Goal: Task Accomplishment & Management: Use online tool/utility

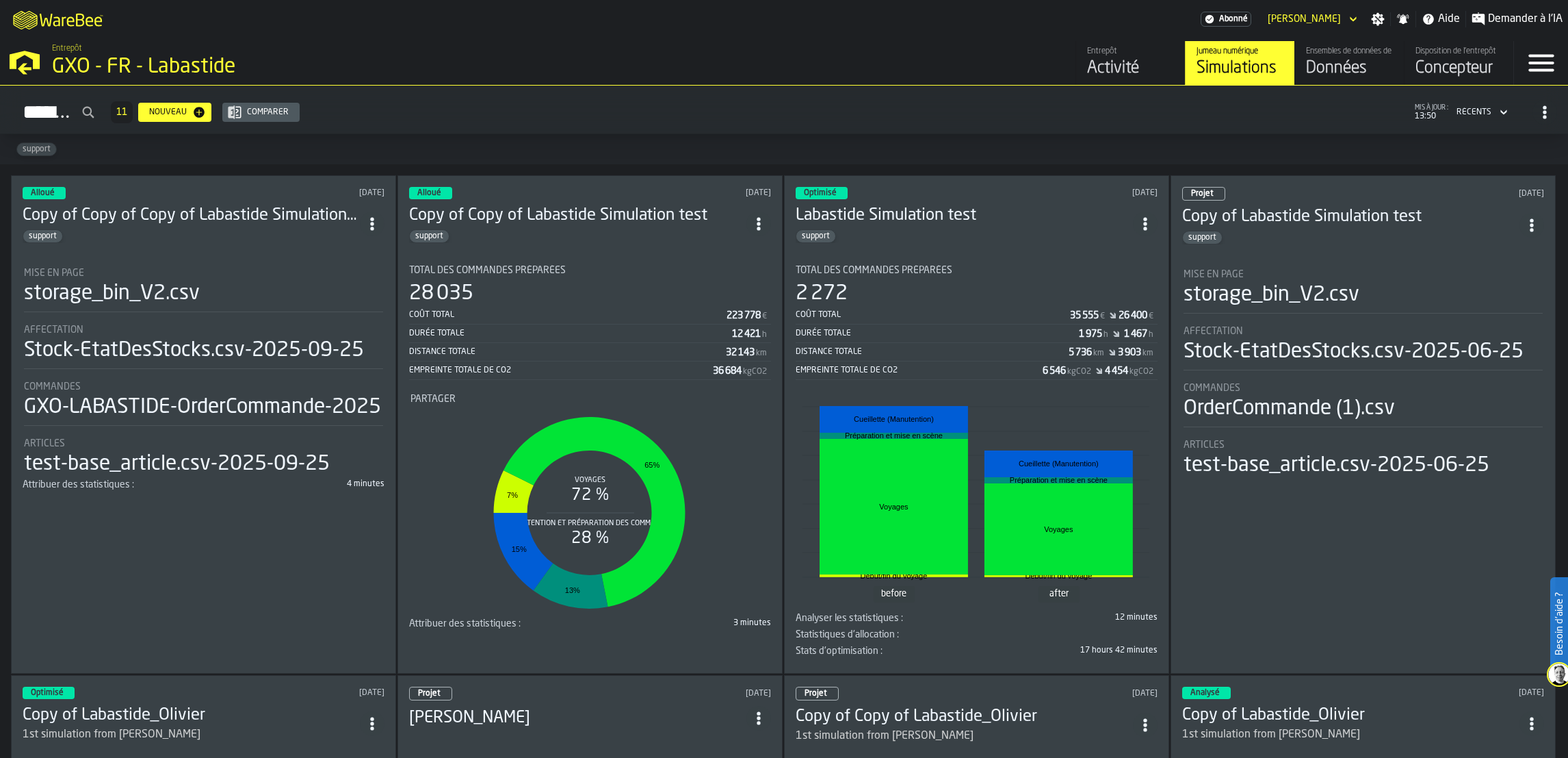
click at [1339, 74] on div "Données" at bounding box center [1349, 67] width 86 height 22
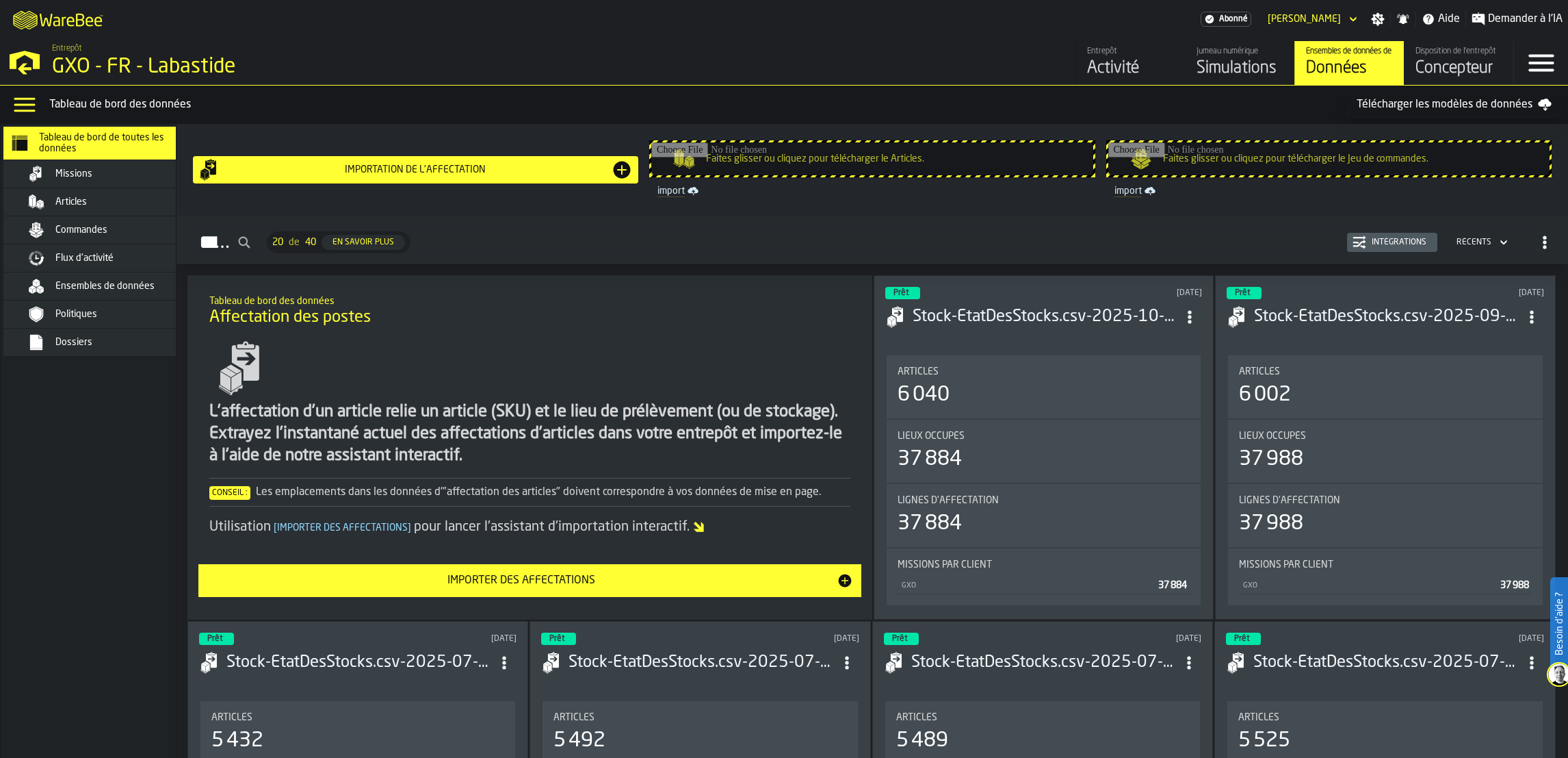
click at [129, 185] on div "Missions" at bounding box center [99, 174] width 191 height 28
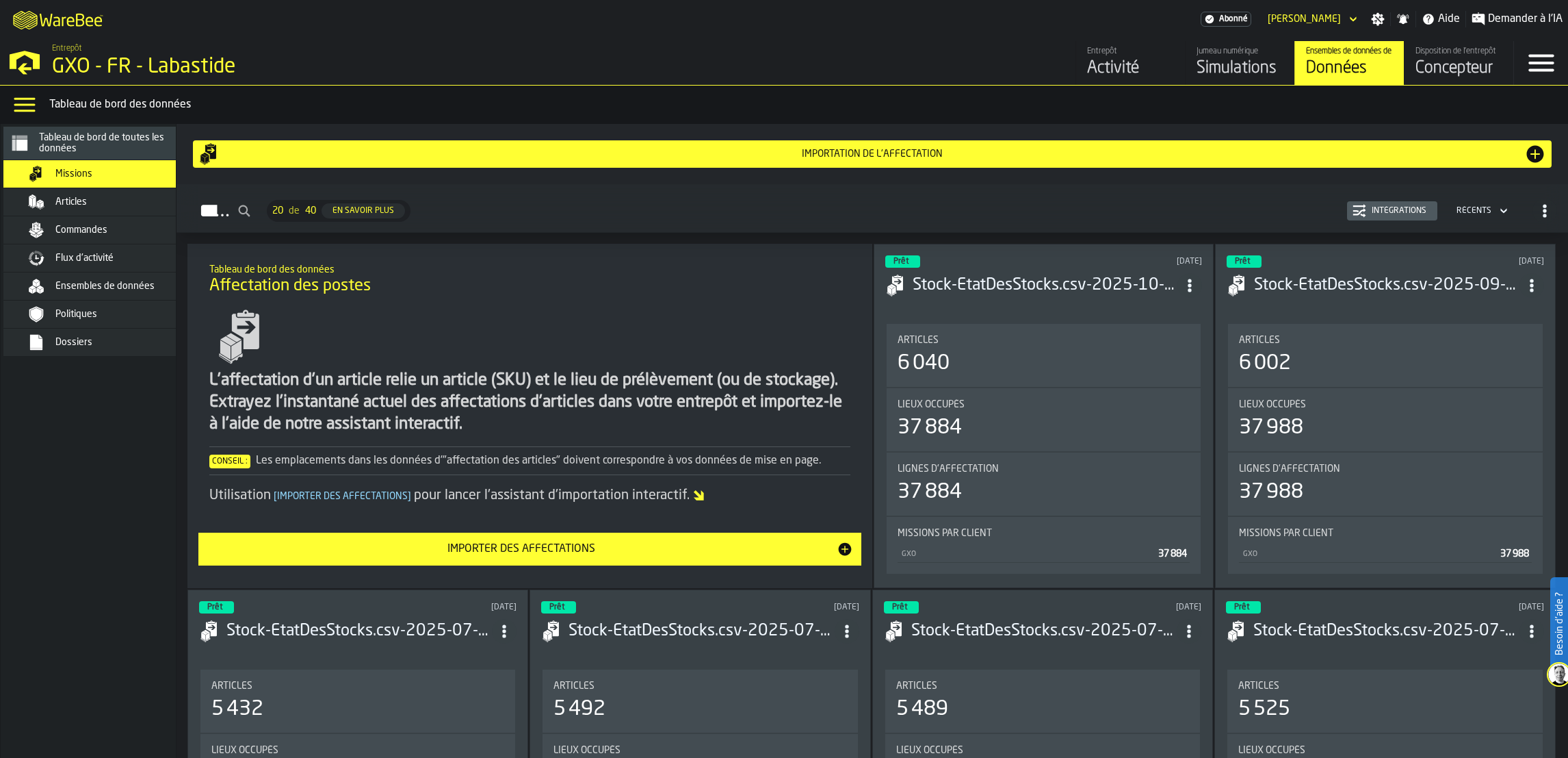
click at [126, 206] on div "Articles" at bounding box center [122, 202] width 134 height 11
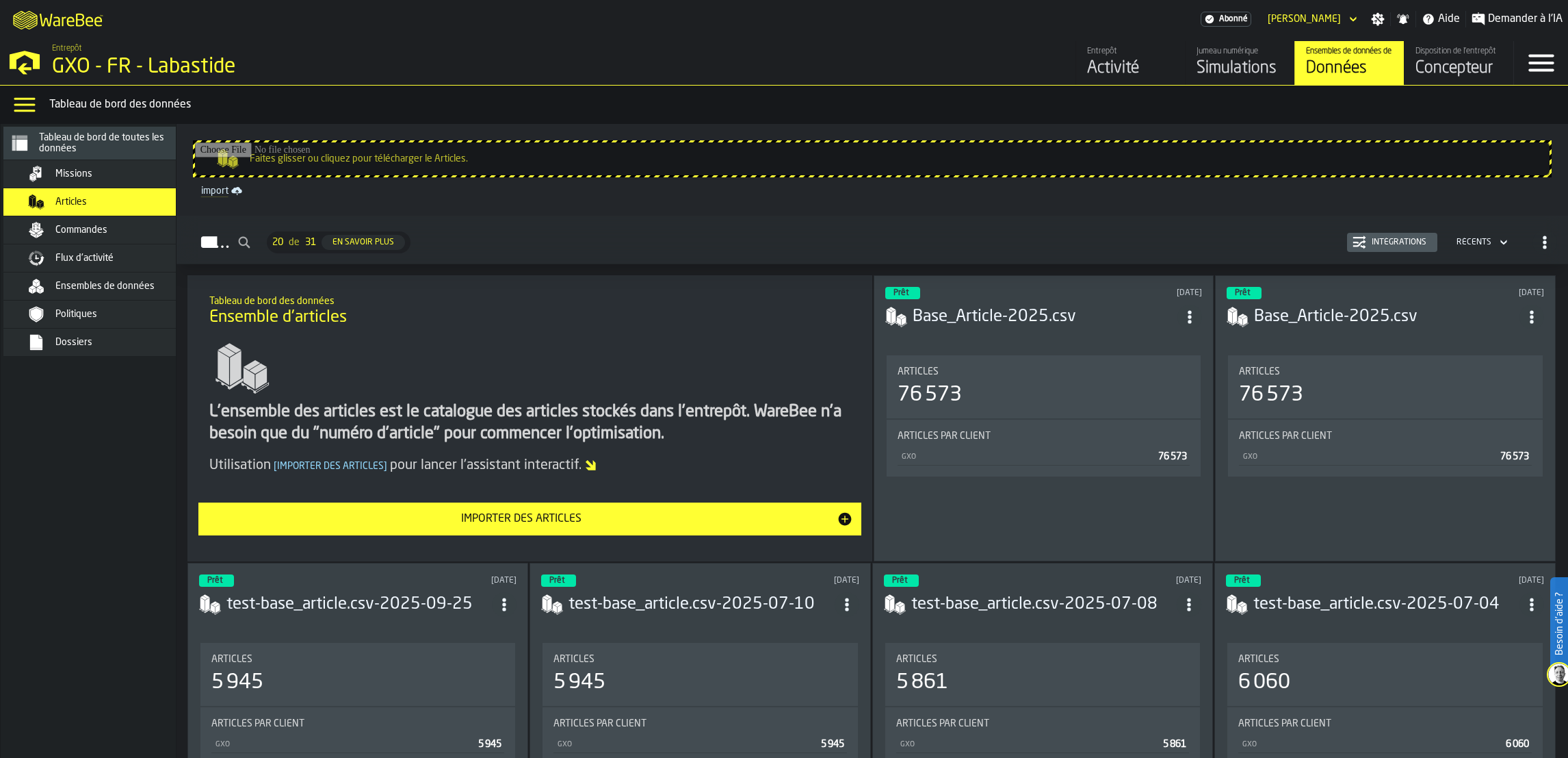
click at [679, 522] on div "Importer des articles" at bounding box center [522, 518] width 630 height 16
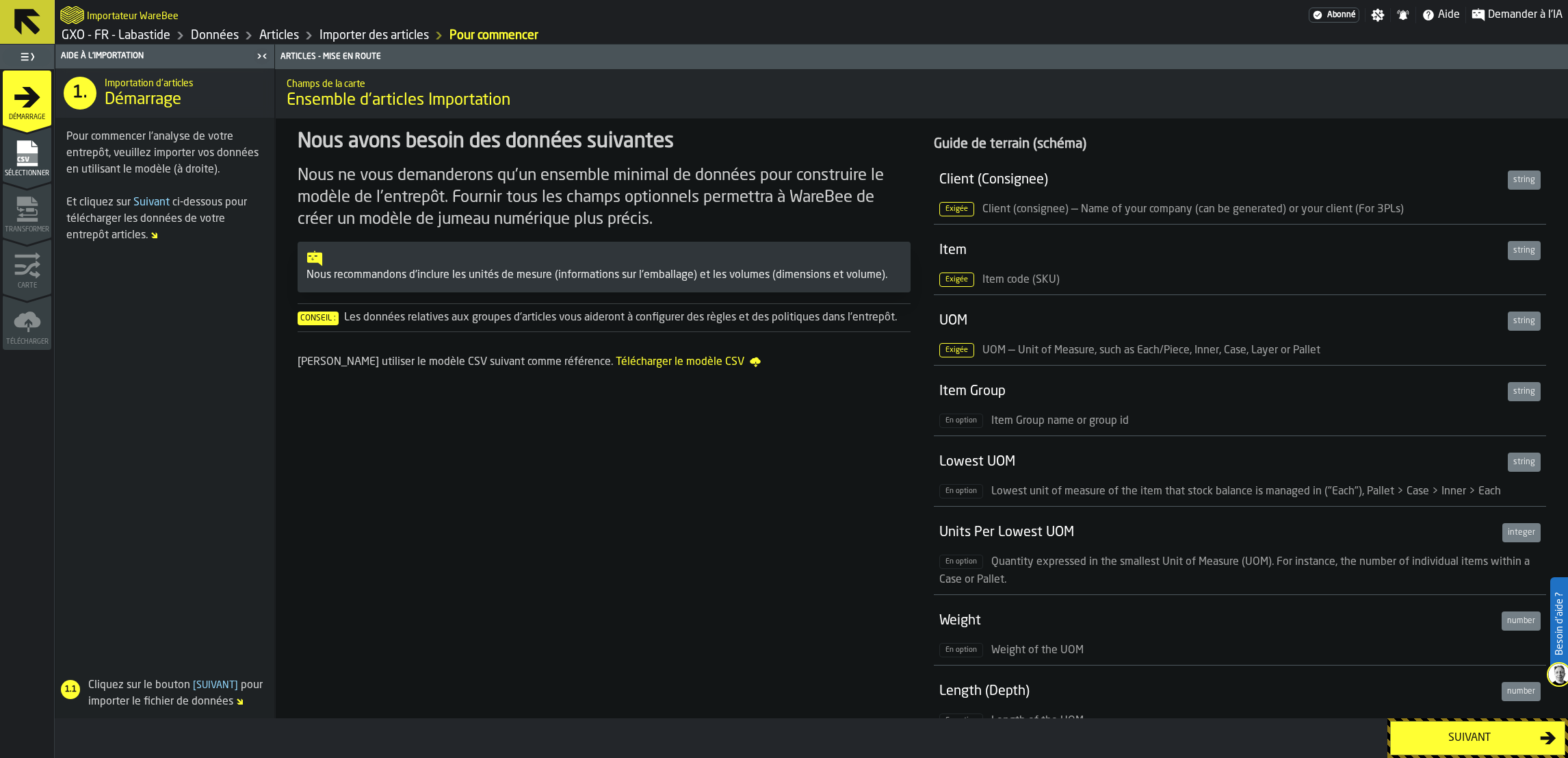
click at [1459, 741] on div "Suivant" at bounding box center [1469, 737] width 141 height 16
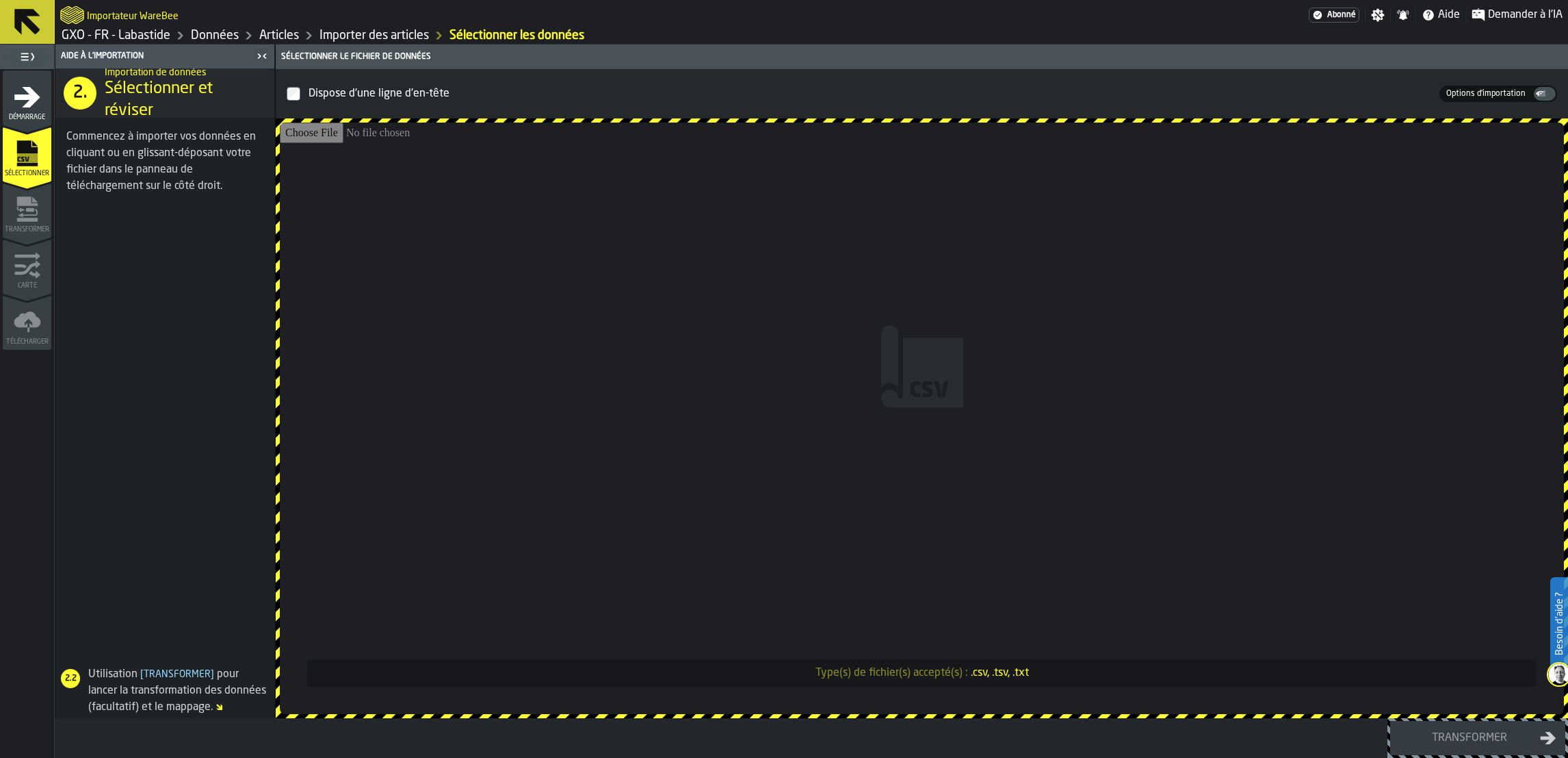
click at [3, 90] on div "Démarrage" at bounding box center [27, 102] width 48 height 38
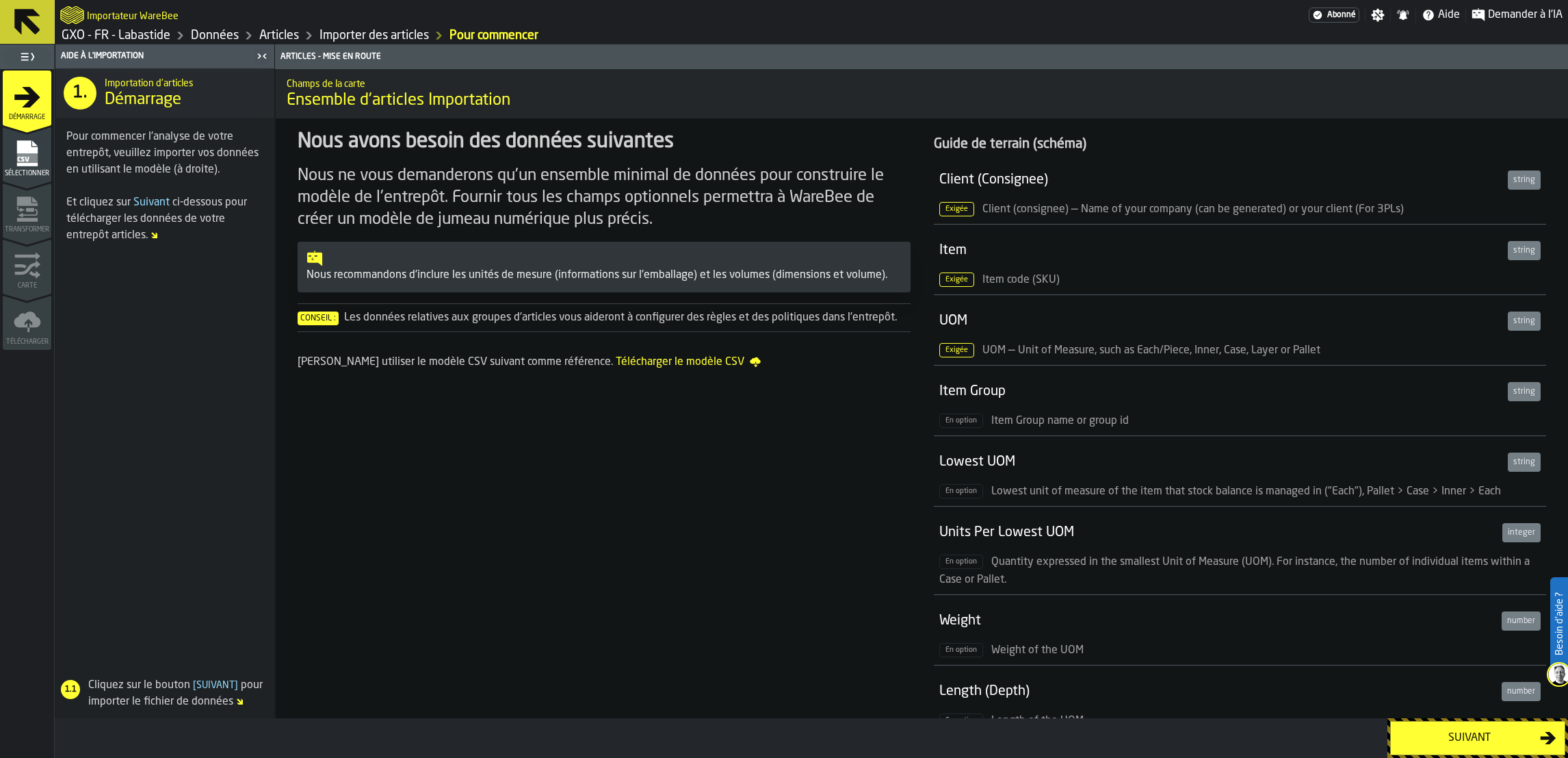
click at [3, 90] on div "Démarrage" at bounding box center [27, 102] width 48 height 38
click at [333, 28] on link "Importer des articles" at bounding box center [374, 35] width 110 height 15
click at [370, 22] on div "Importateur WareBee" at bounding box center [685, 15] width 1249 height 24
click at [286, 29] on link "Articles" at bounding box center [279, 35] width 40 height 15
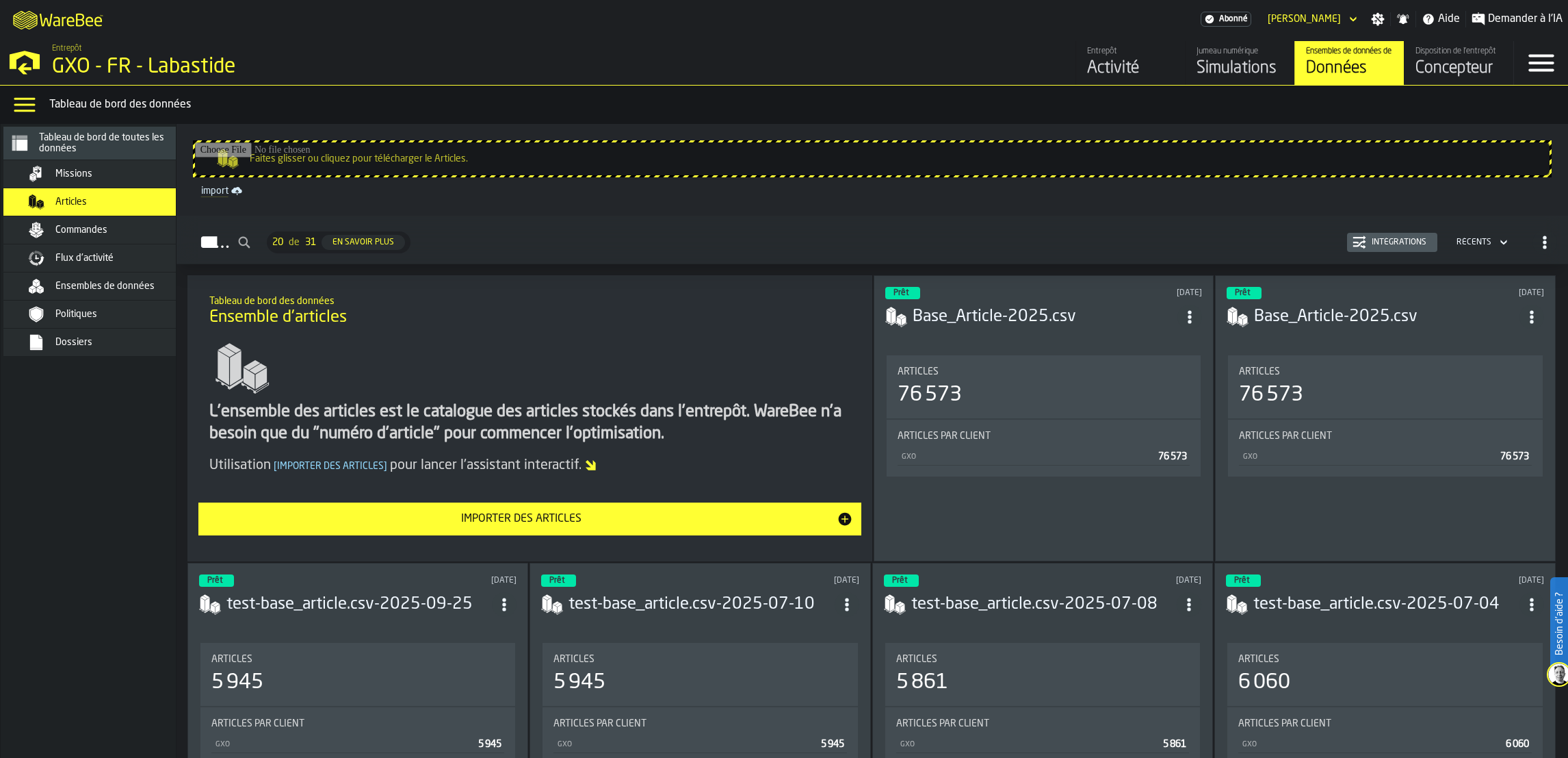
click at [655, 152] on input "Faites glisser ou cliquez pour télécharger le Articles." at bounding box center [872, 159] width 1354 height 33
click at [630, 509] on button "Importer des articles" at bounding box center [529, 519] width 662 height 33
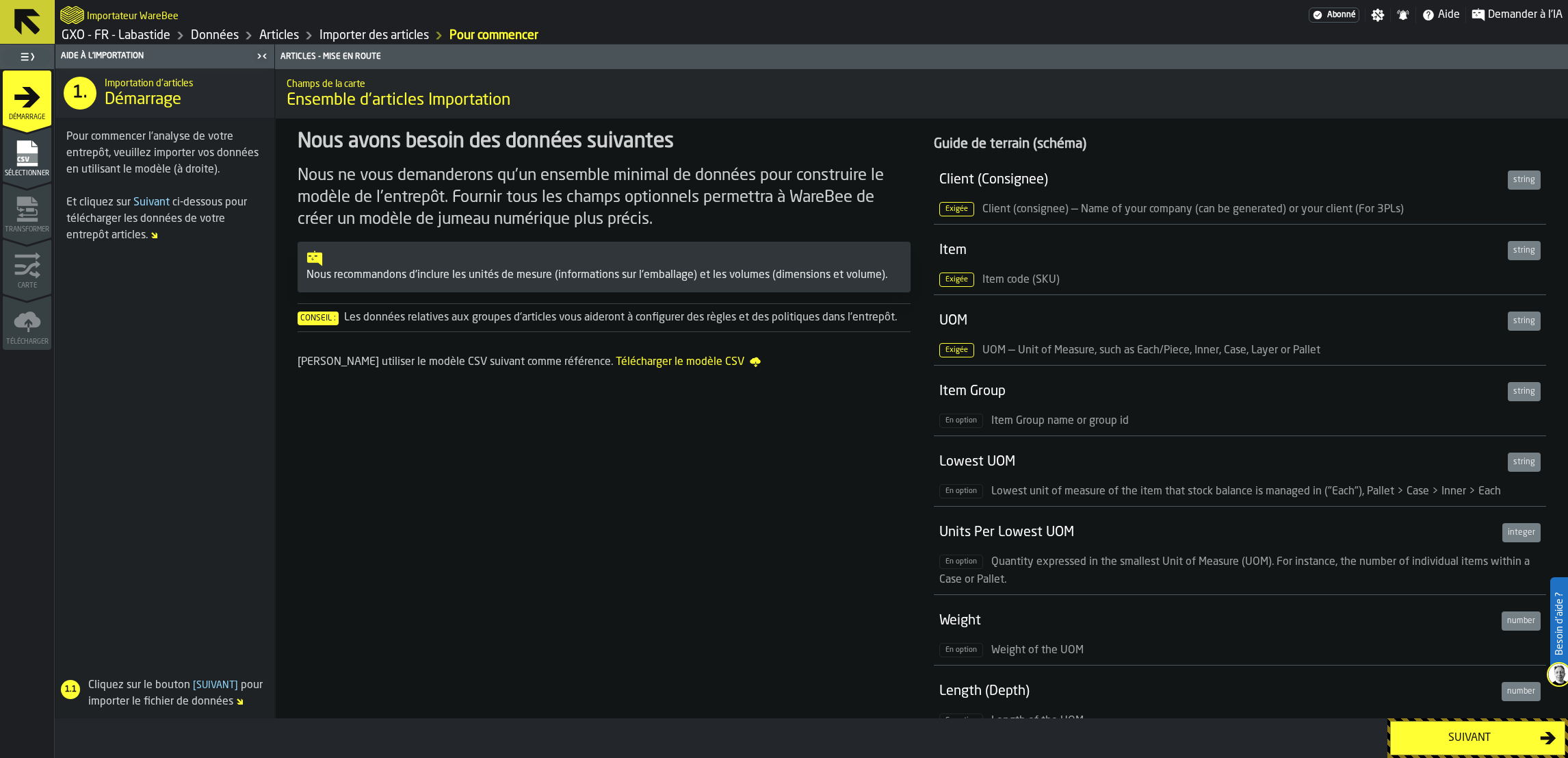
click at [198, 37] on link "Données" at bounding box center [214, 35] width 48 height 15
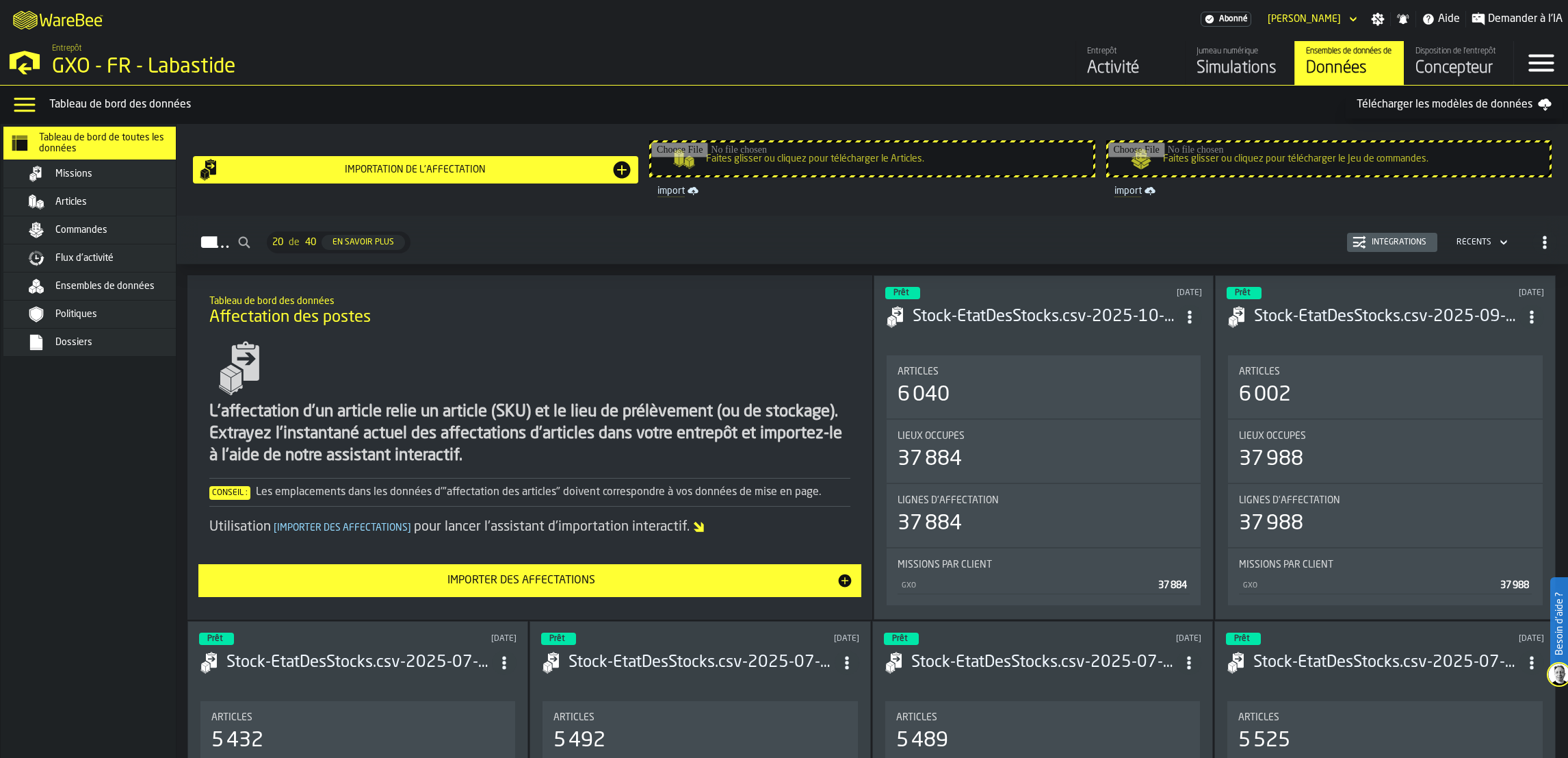
click at [1406, 245] on div "Intégrations" at bounding box center [1399, 241] width 66 height 10
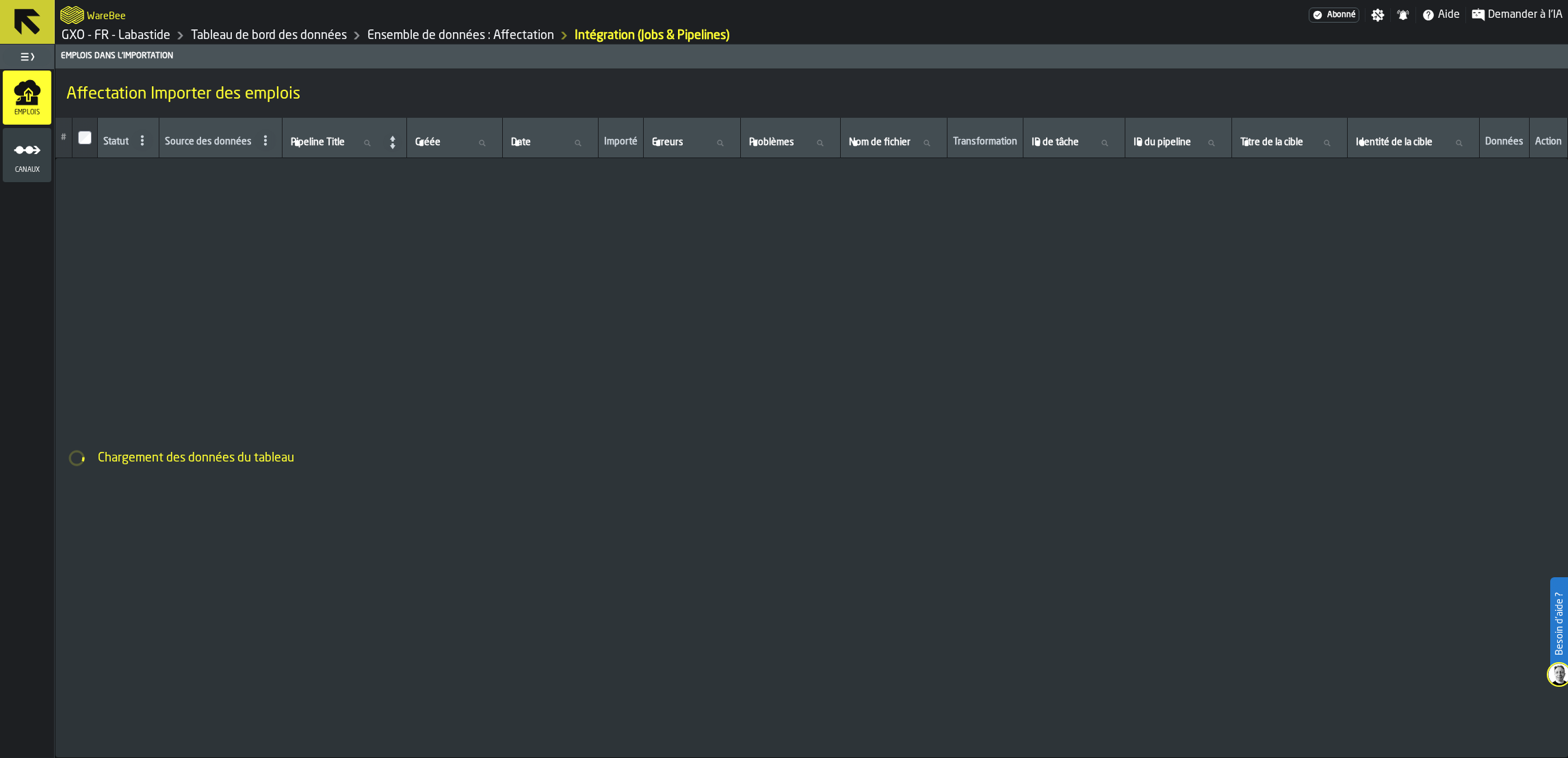
click at [255, 38] on link "Tableau de bord des données" at bounding box center [269, 35] width 156 height 15
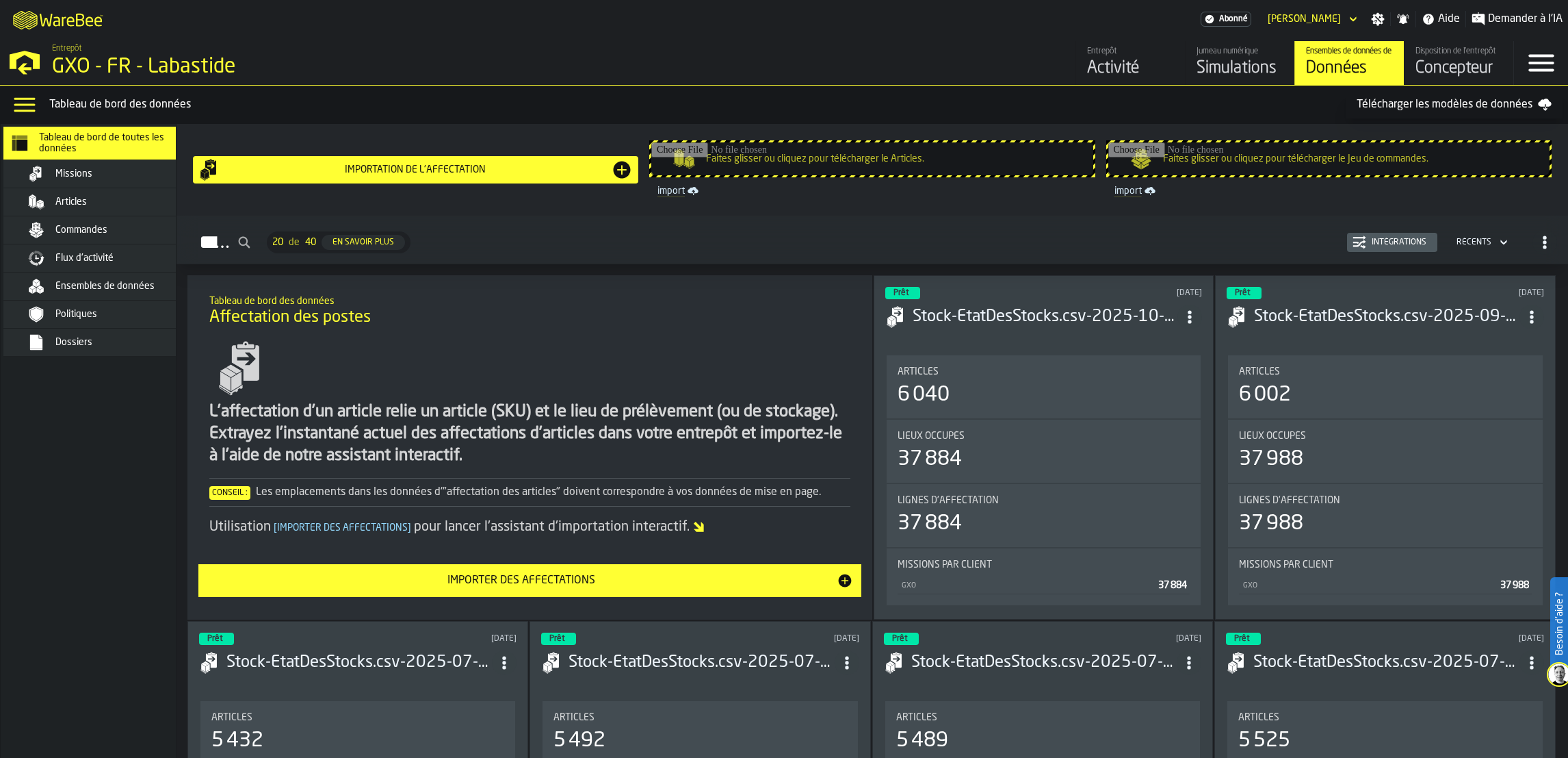
click at [48, 206] on div "Articles" at bounding box center [106, 202] width 167 height 16
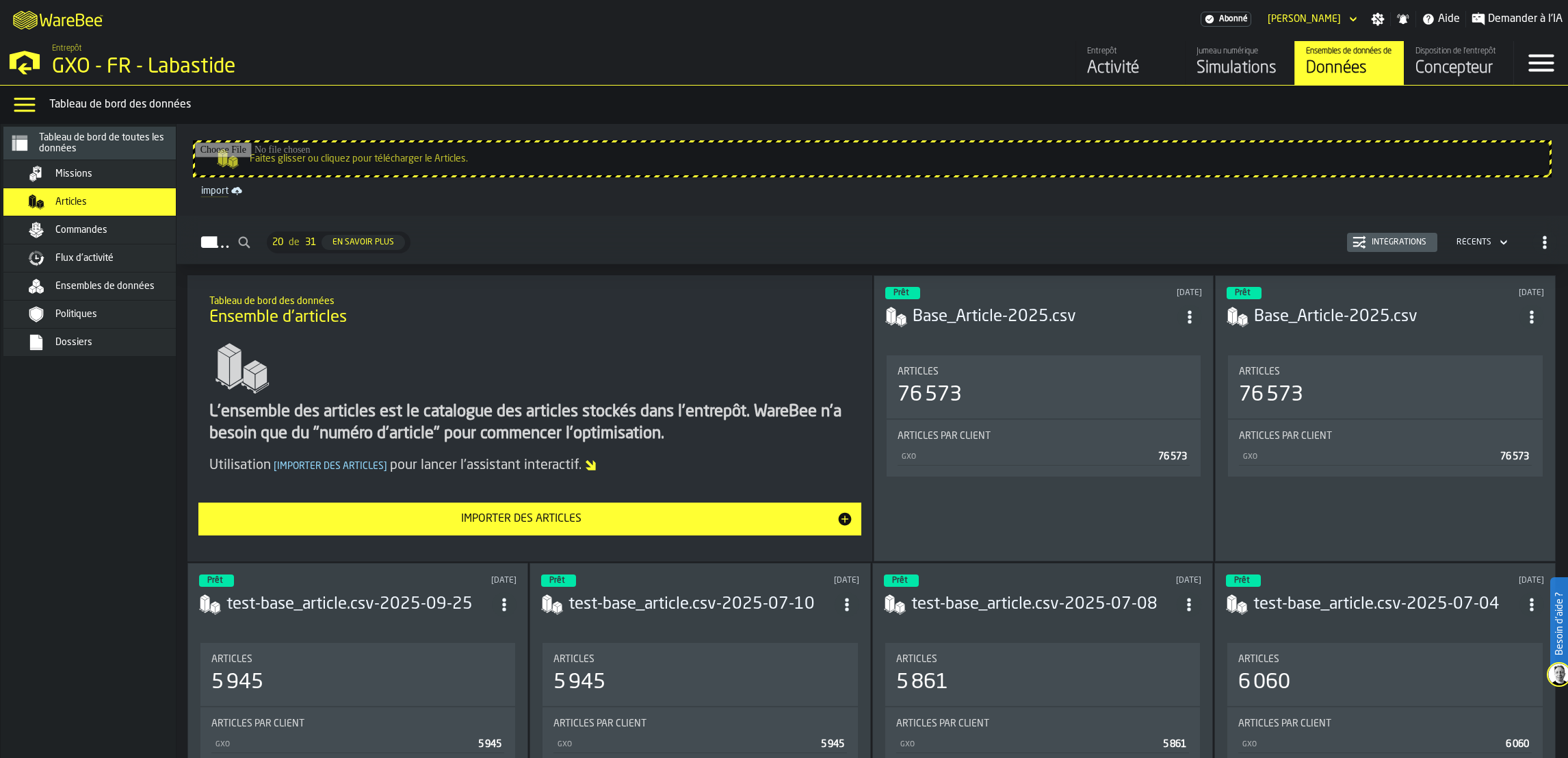
click at [1366, 241] on div "Intégrations" at bounding box center [1399, 241] width 66 height 10
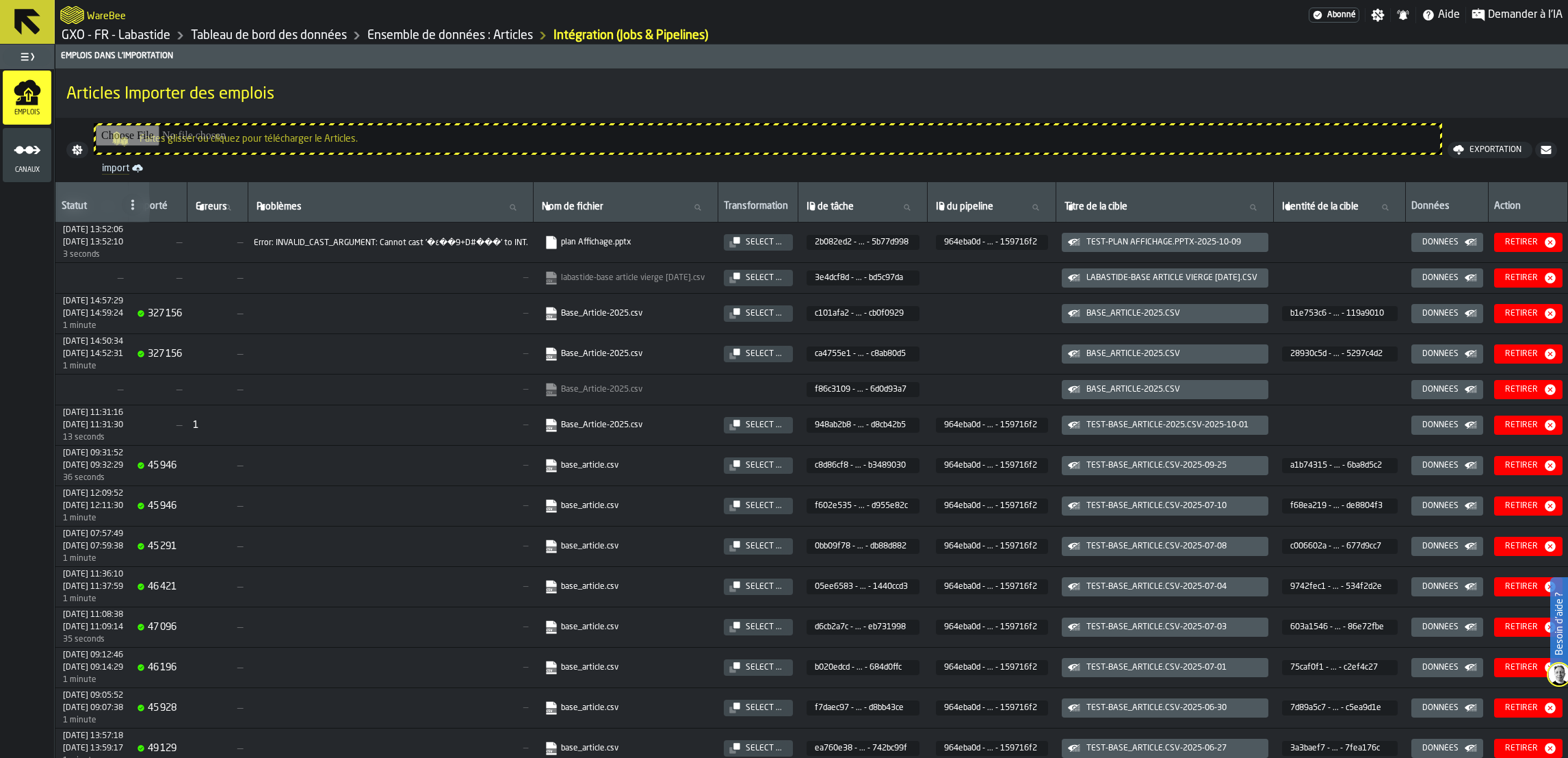
scroll to position [0, 561]
click at [1525, 239] on div "Retirer" at bounding box center [1521, 241] width 44 height 10
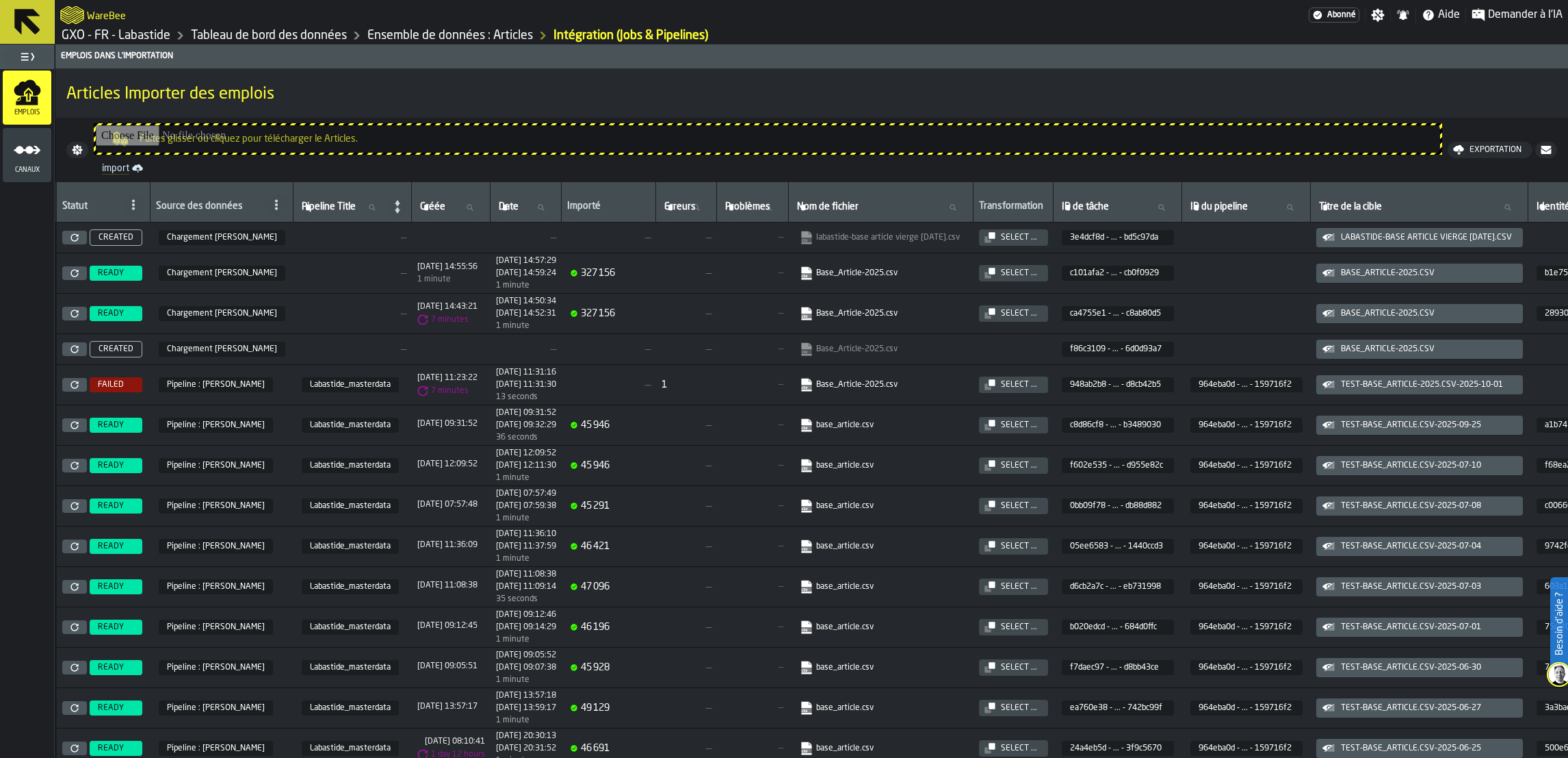
scroll to position [0, 0]
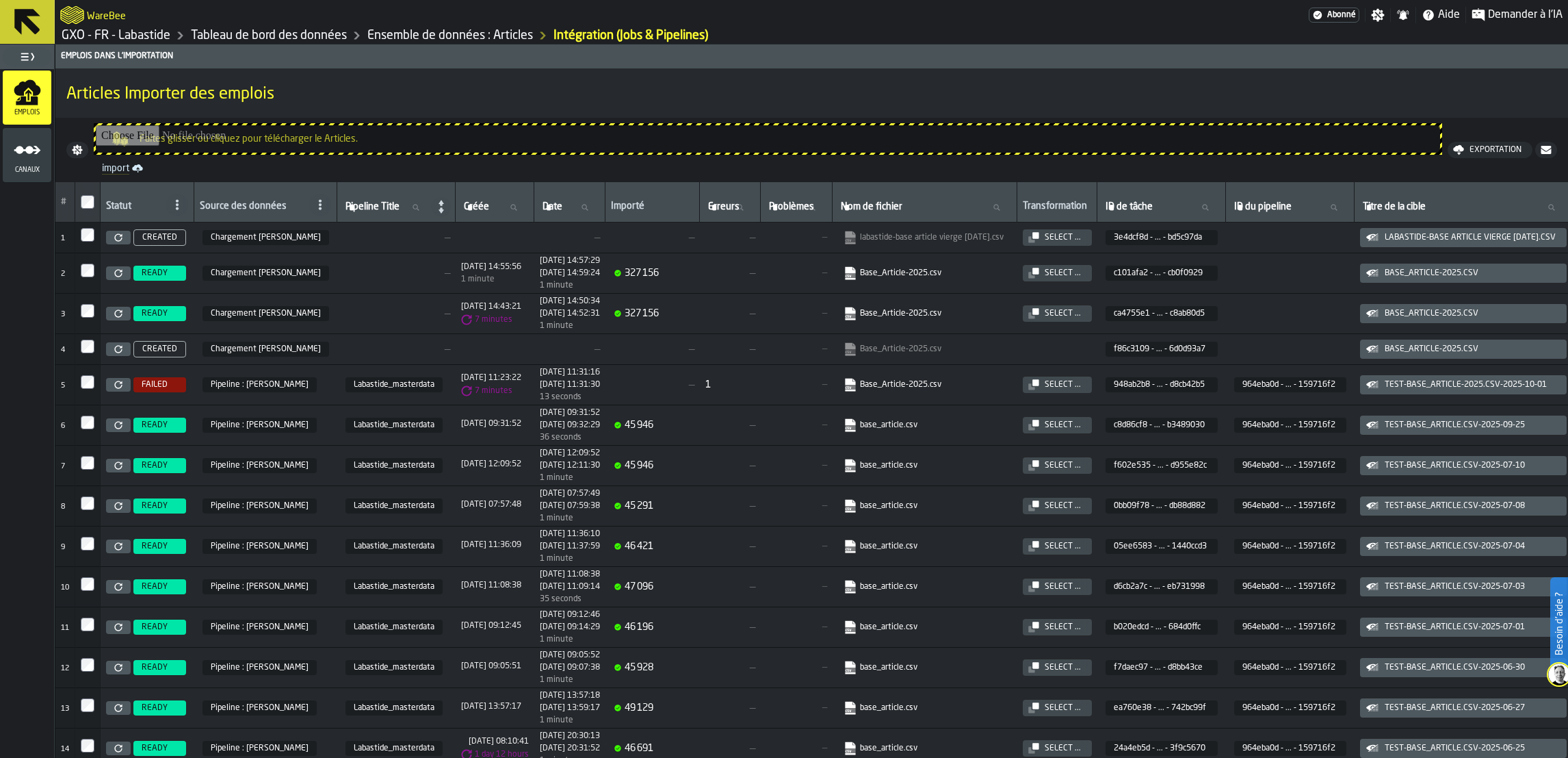
click at [364, 36] on icon "Breadcrumb" at bounding box center [356, 35] width 16 height 16
click at [231, 130] on input "Faites glisser ou cliquez pour télécharger le Articles." at bounding box center [768, 139] width 1344 height 28
click at [988, 235] on link "labastide-base article vierge [DATE].csv" at bounding box center [923, 238] width 160 height 14
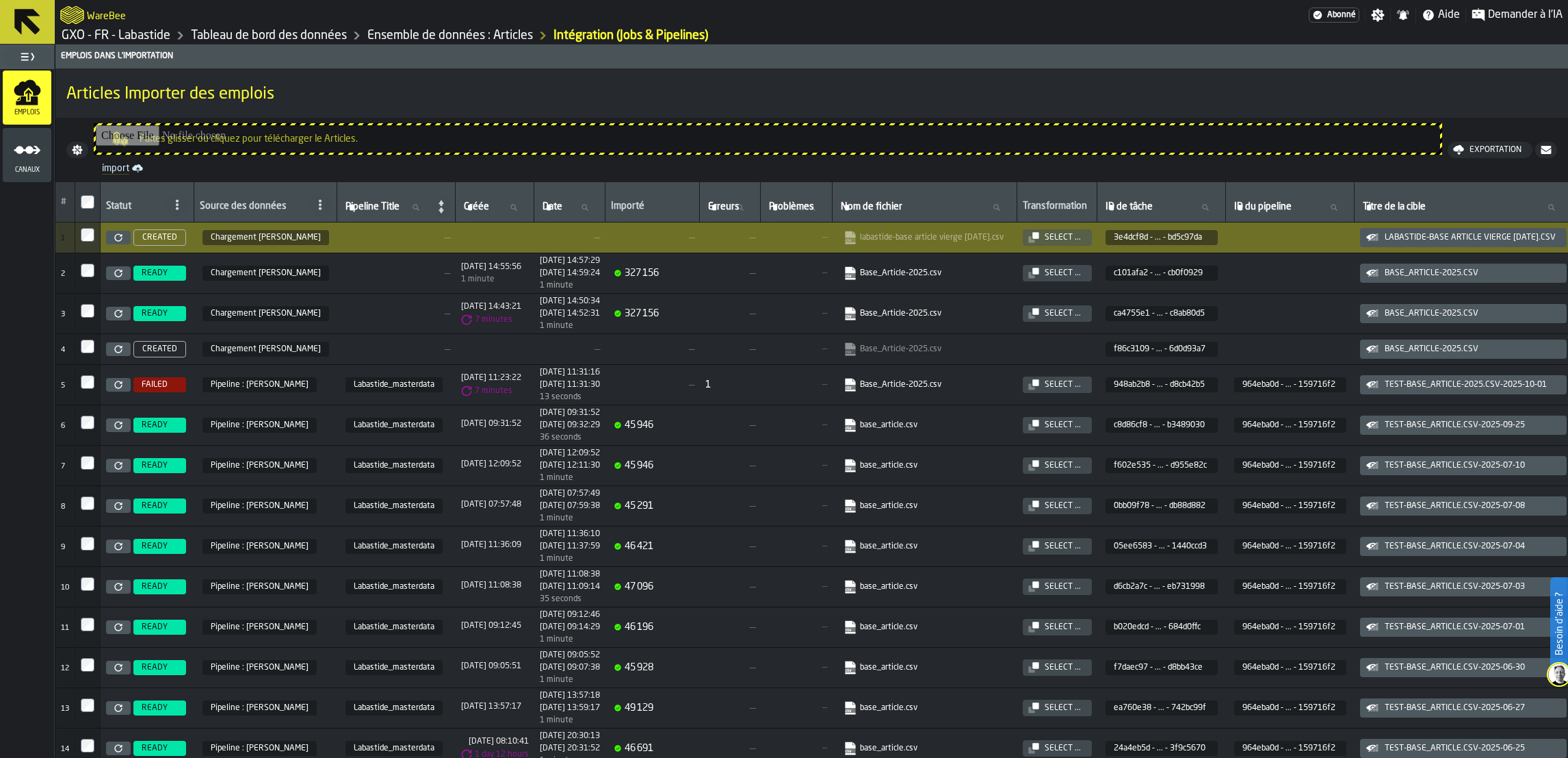
click at [118, 235] on icon at bounding box center [118, 237] width 8 height 8
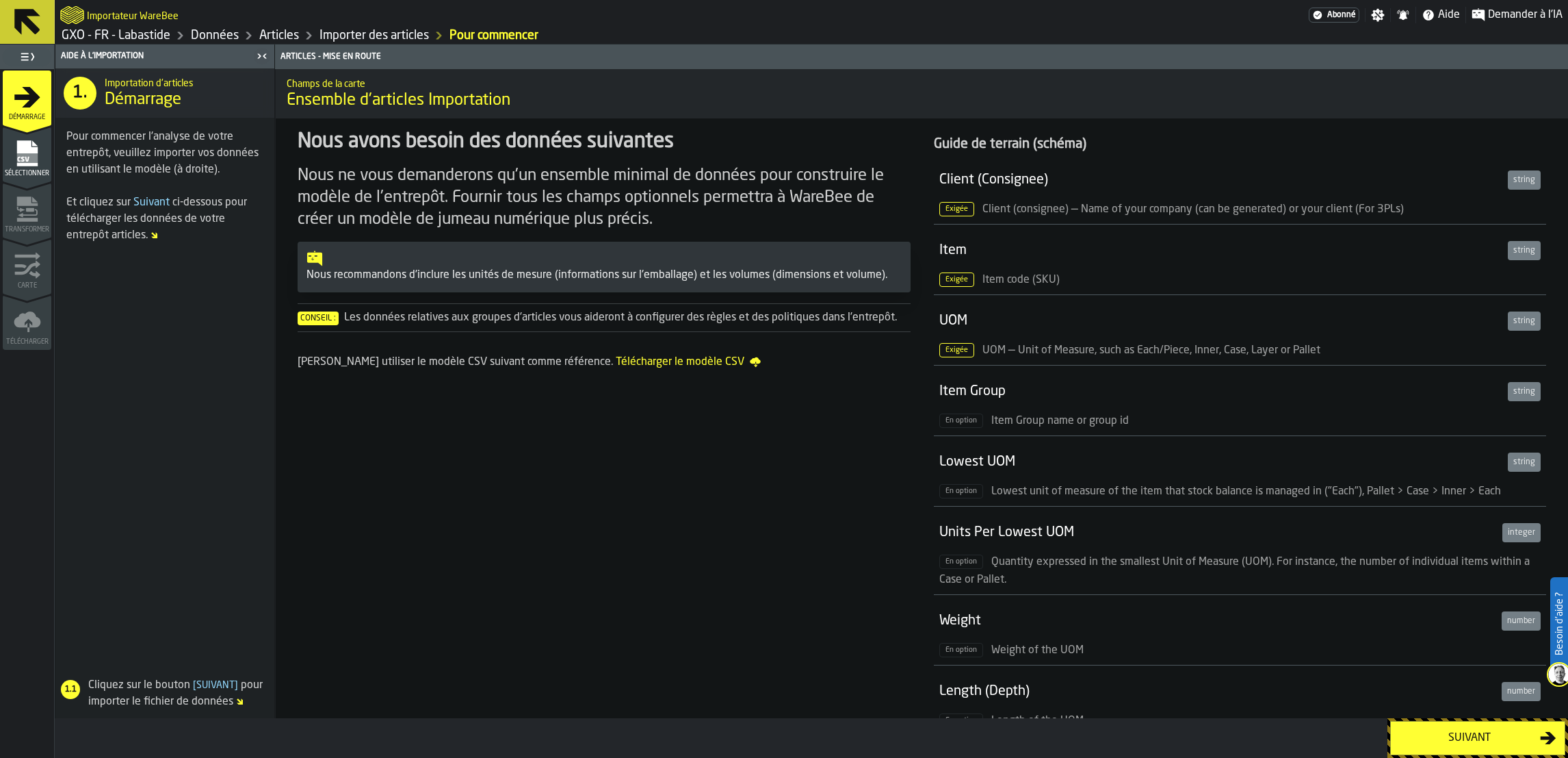
click at [1471, 731] on div "Suivant" at bounding box center [1469, 737] width 141 height 16
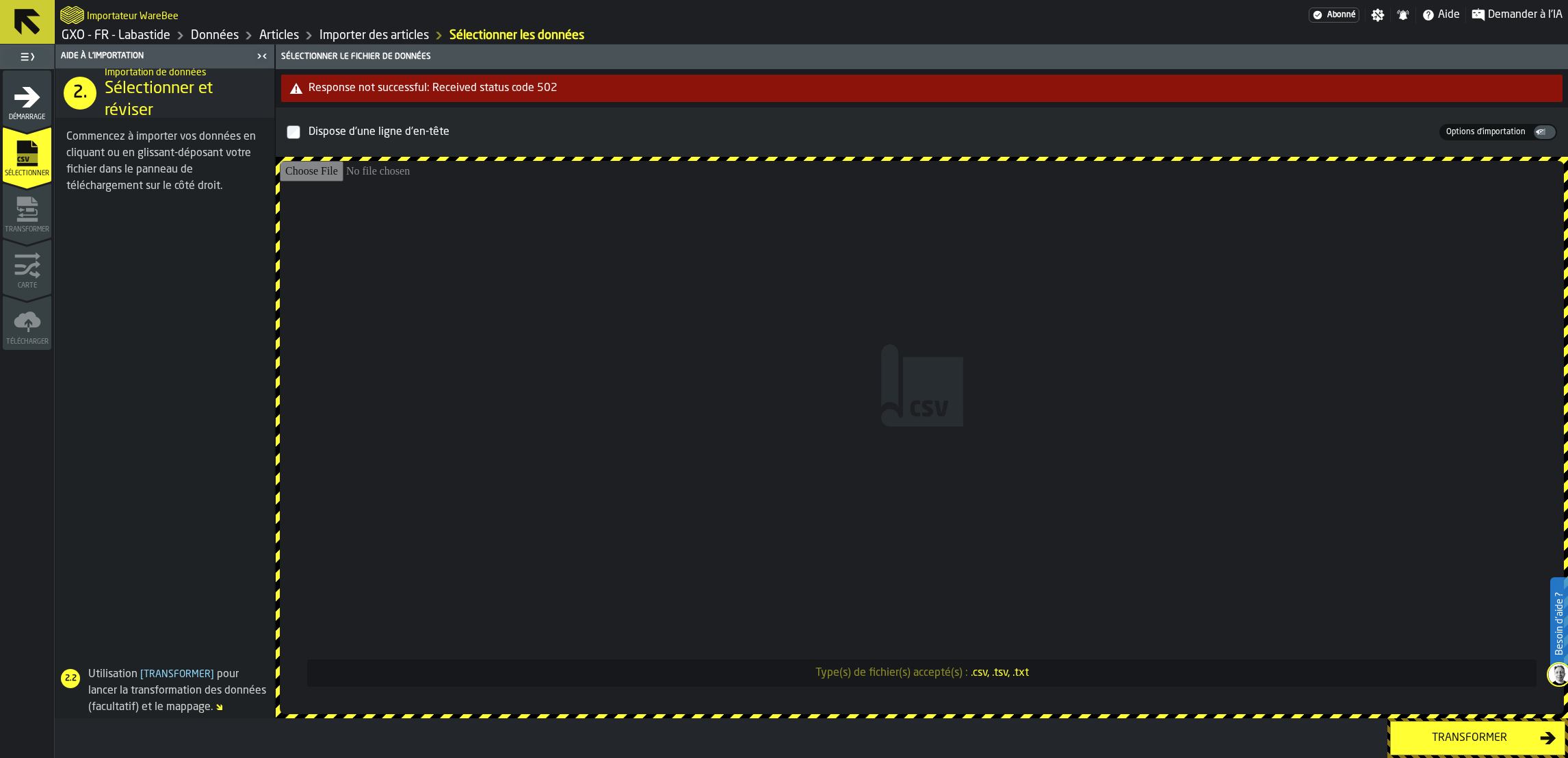
click at [417, 90] on div "Response not successful: Received status code 502" at bounding box center [933, 88] width 1249 height 16
click at [97, 29] on link "GXO - FR - Labastide" at bounding box center [116, 35] width 109 height 15
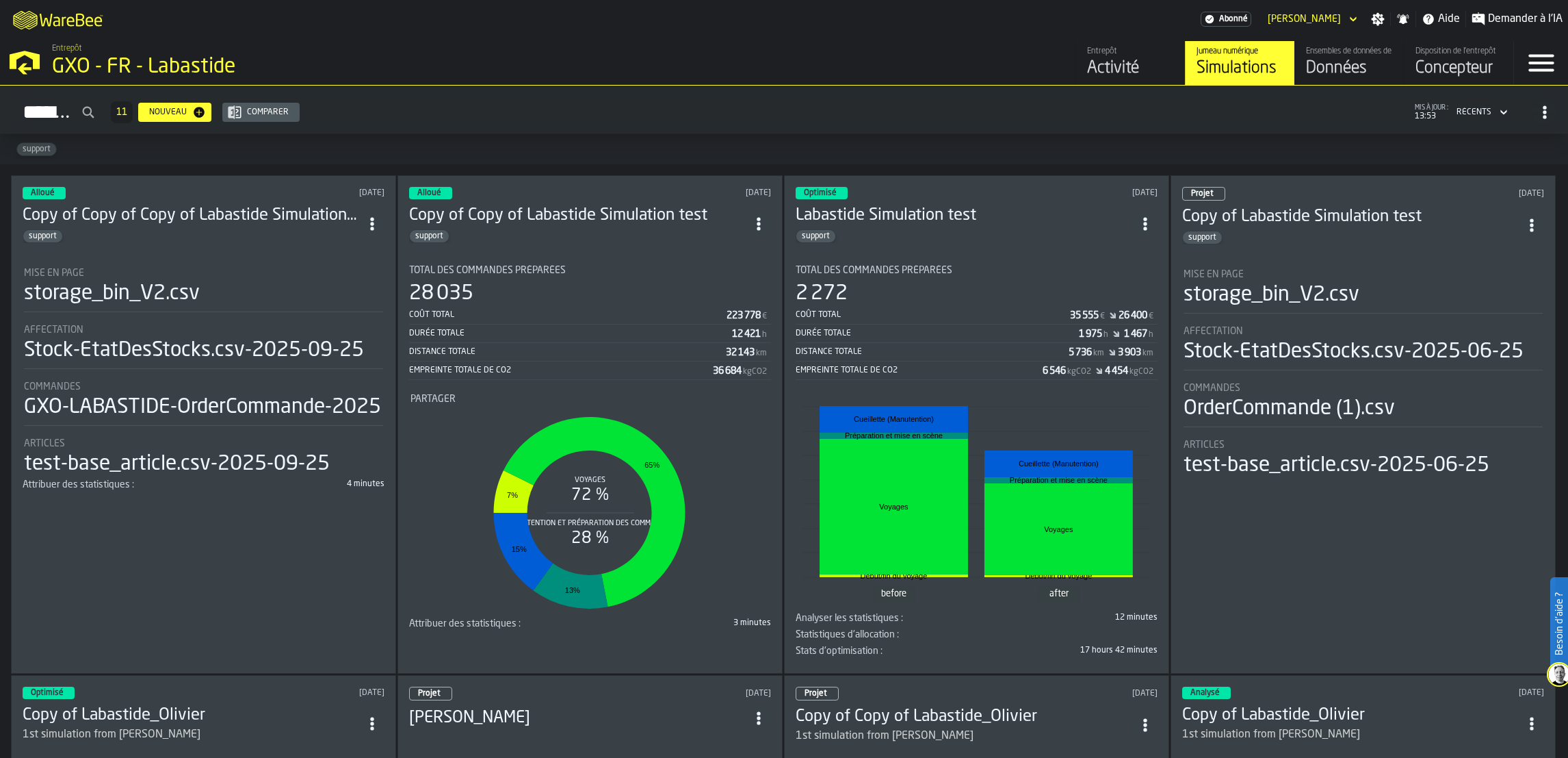
click at [1360, 61] on div "Données" at bounding box center [1349, 67] width 86 height 22
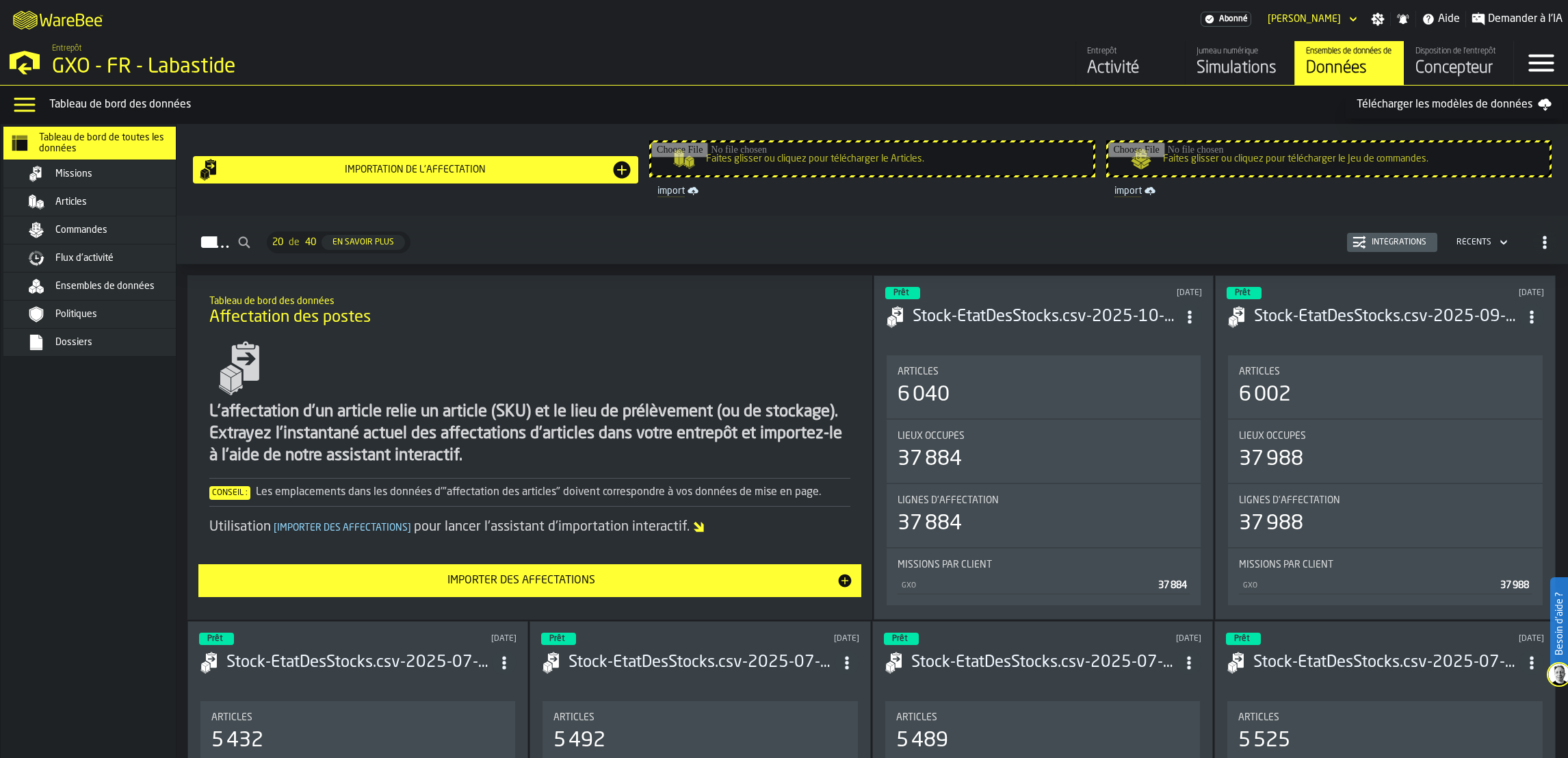
click at [90, 207] on div "Articles" at bounding box center [122, 202] width 134 height 11
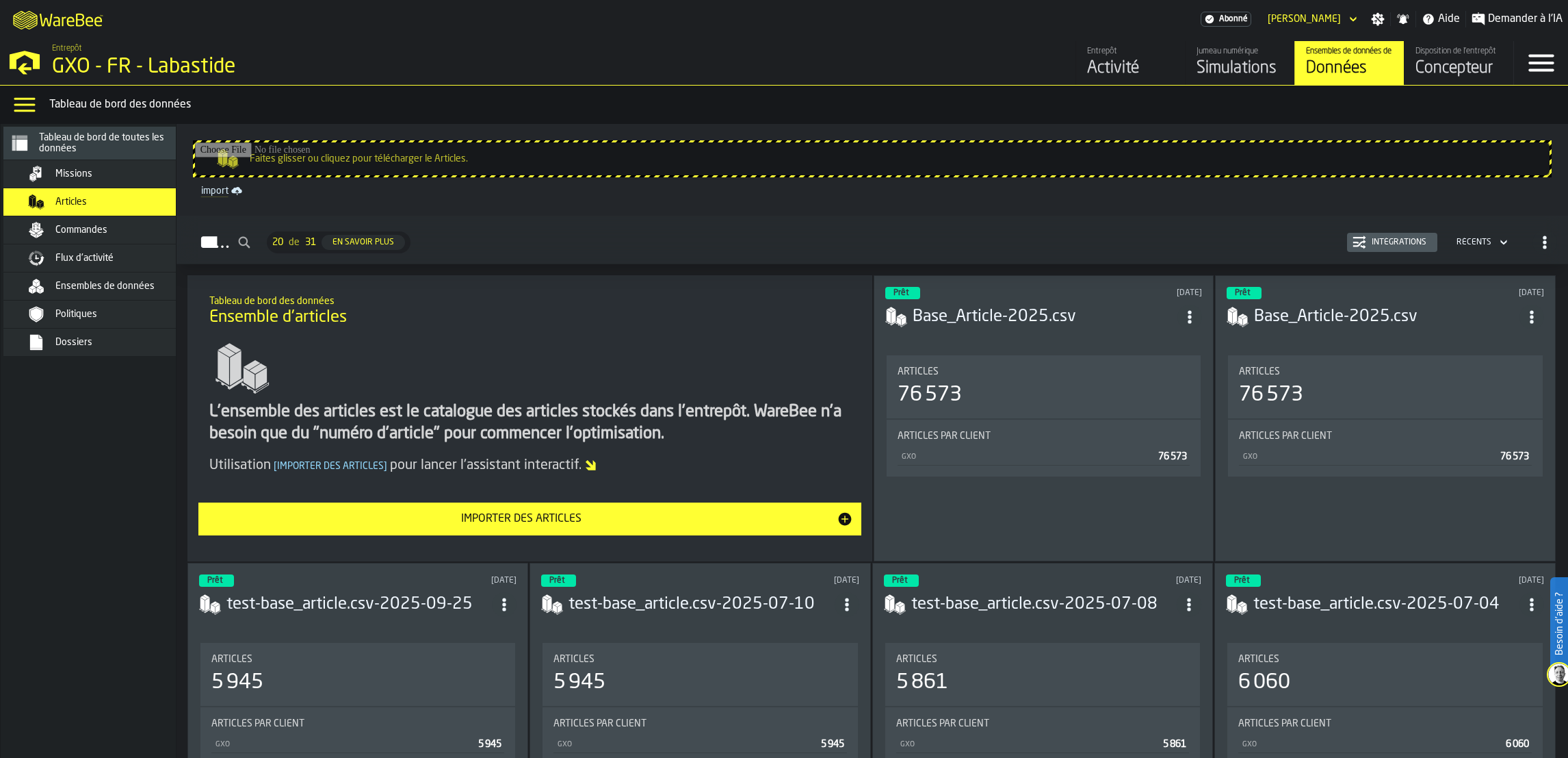
click at [1353, 247] on icon "button-Intégrations" at bounding box center [1360, 242] width 14 height 14
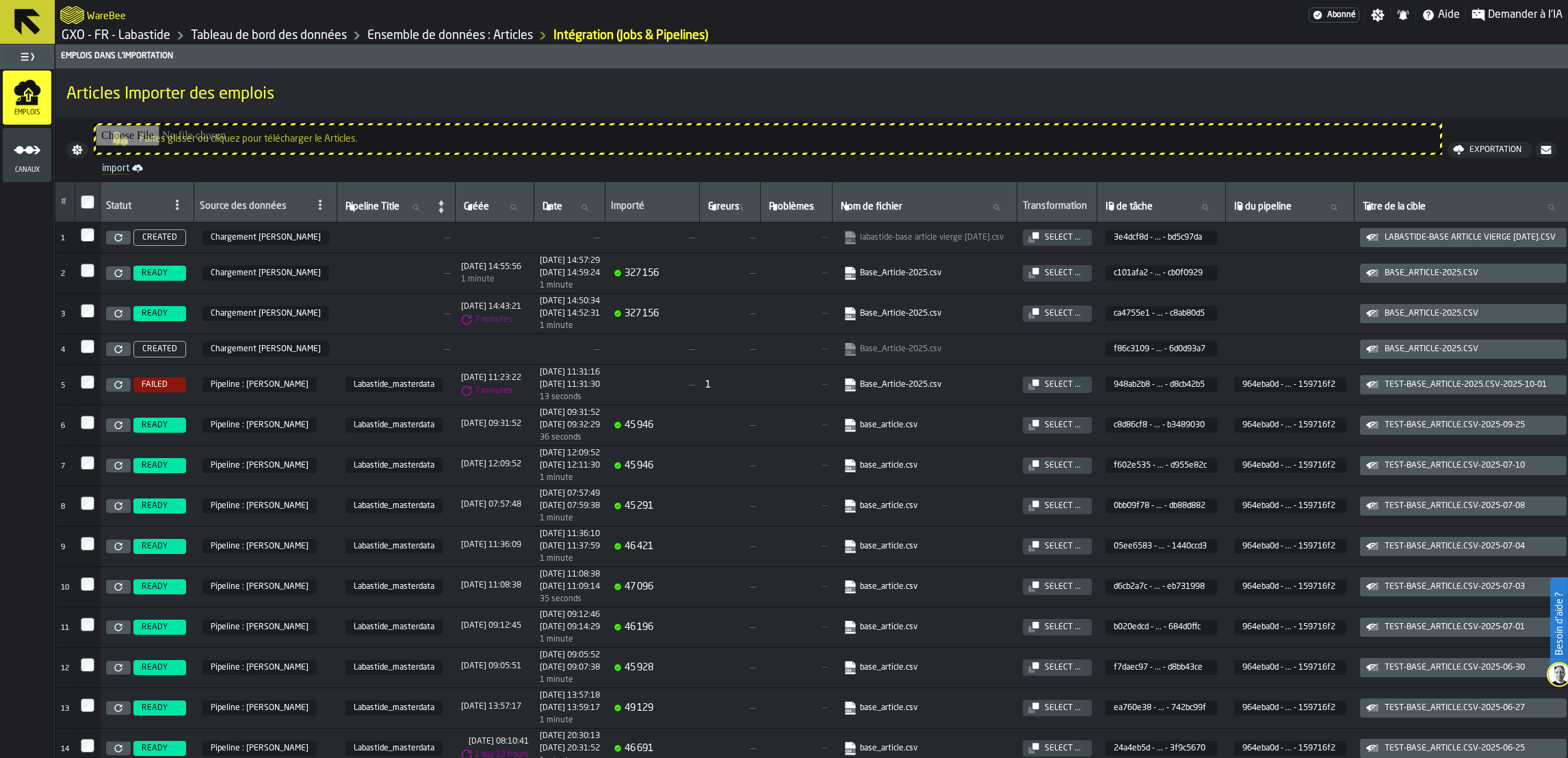
scroll to position [0, 393]
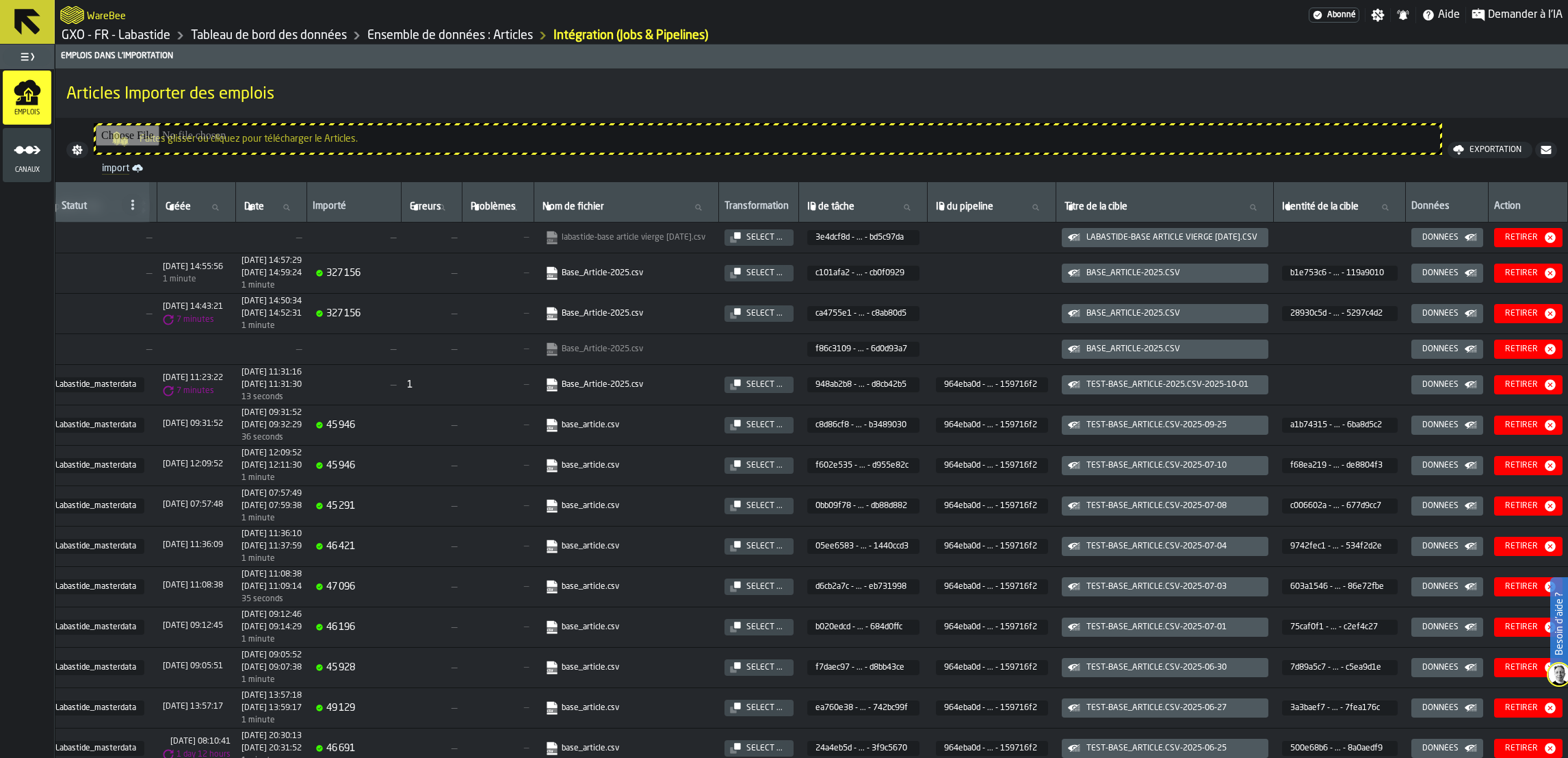
drag, startPoint x: 1530, startPoint y: 243, endPoint x: 1539, endPoint y: 235, distance: 12.0
click at [1539, 235] on div "Retirer" at bounding box center [1528, 238] width 57 height 14
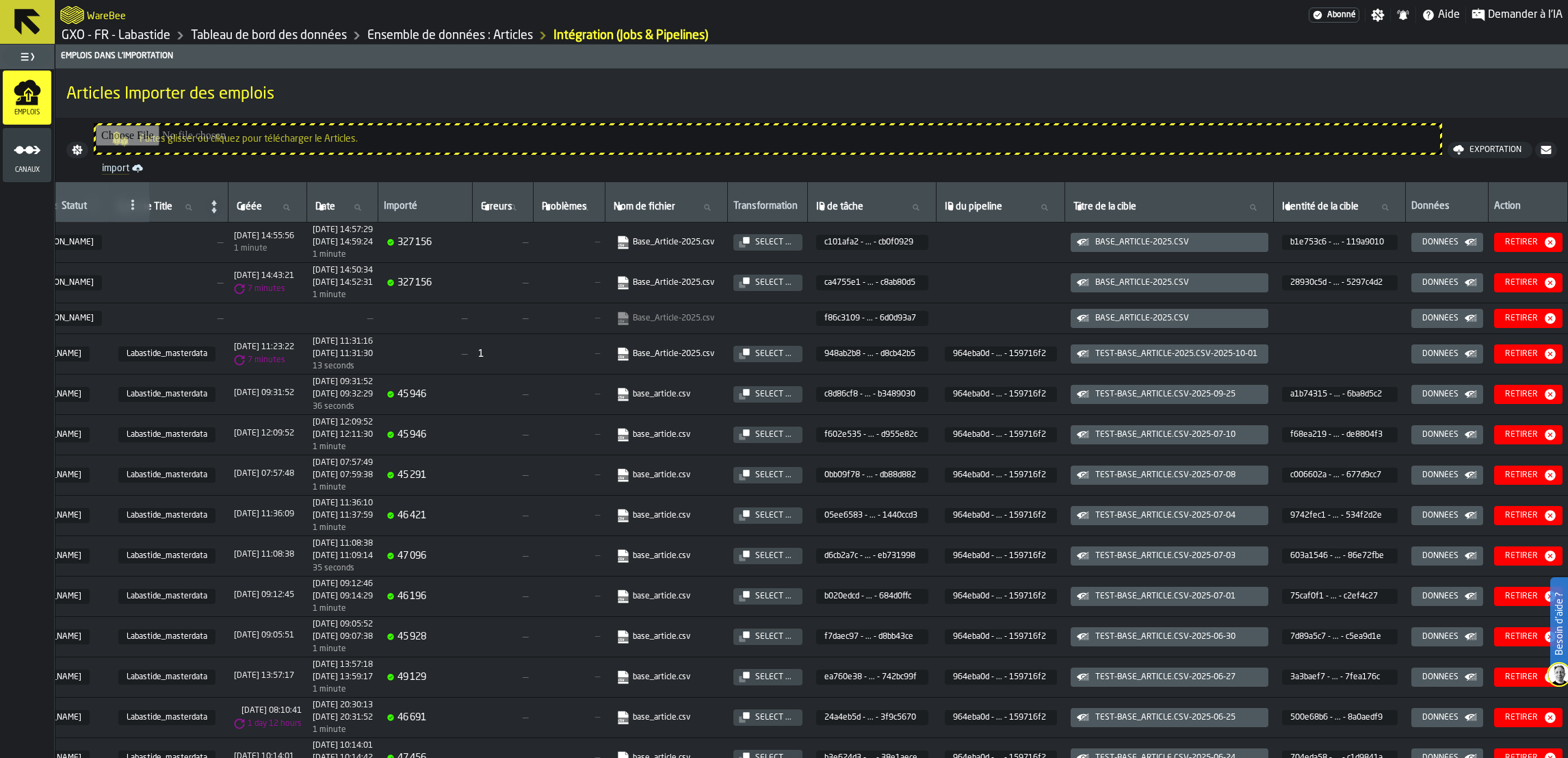
scroll to position [0, 0]
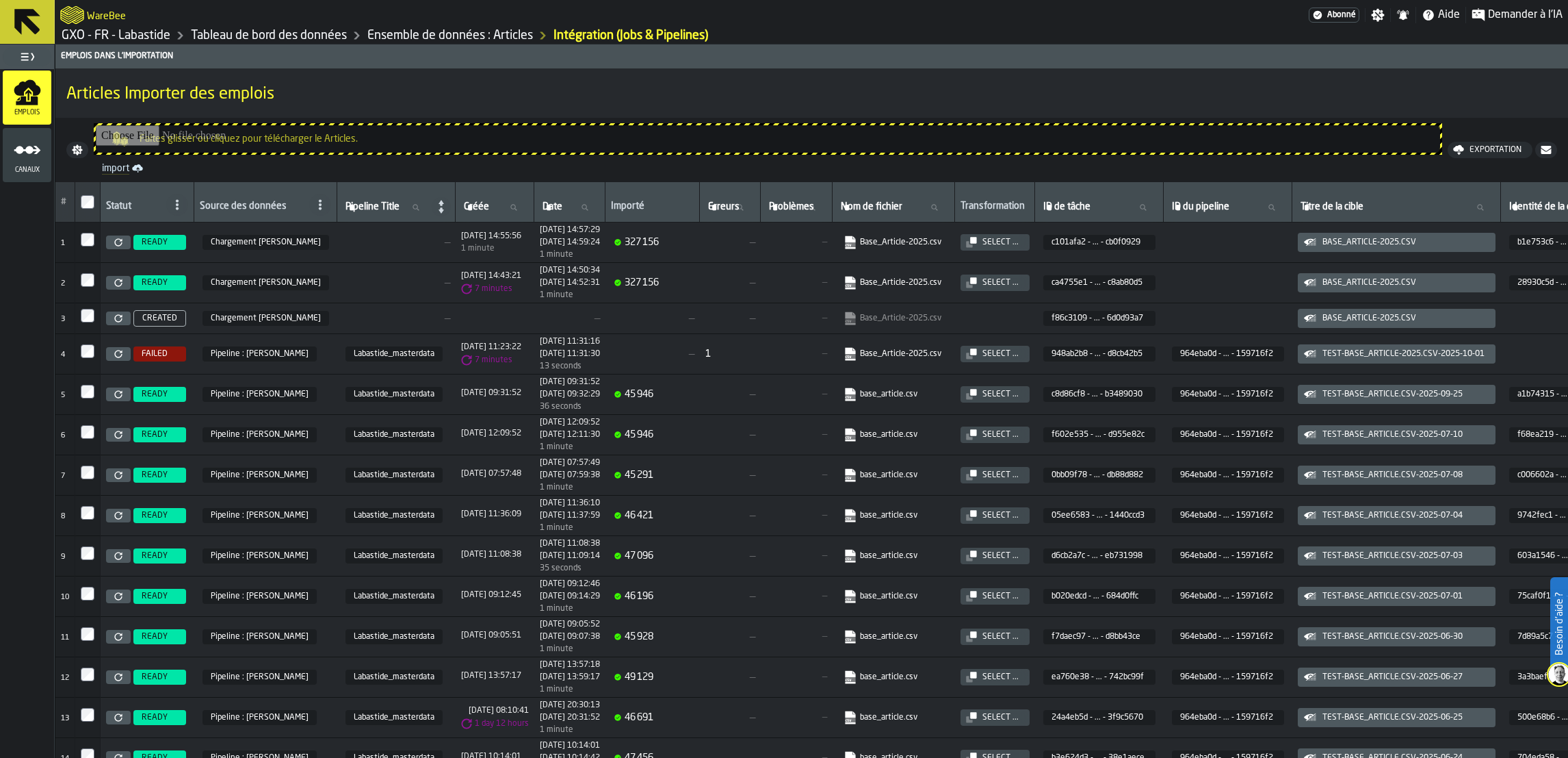
click at [165, 120] on nav "Faites glisser ou cliquez pour télécharger le Articles. import Exportation" at bounding box center [811, 150] width 1513 height 64
click at [165, 141] on input "Faites glisser ou cliquez pour télécharger le Articles." at bounding box center [768, 139] width 1344 height 28
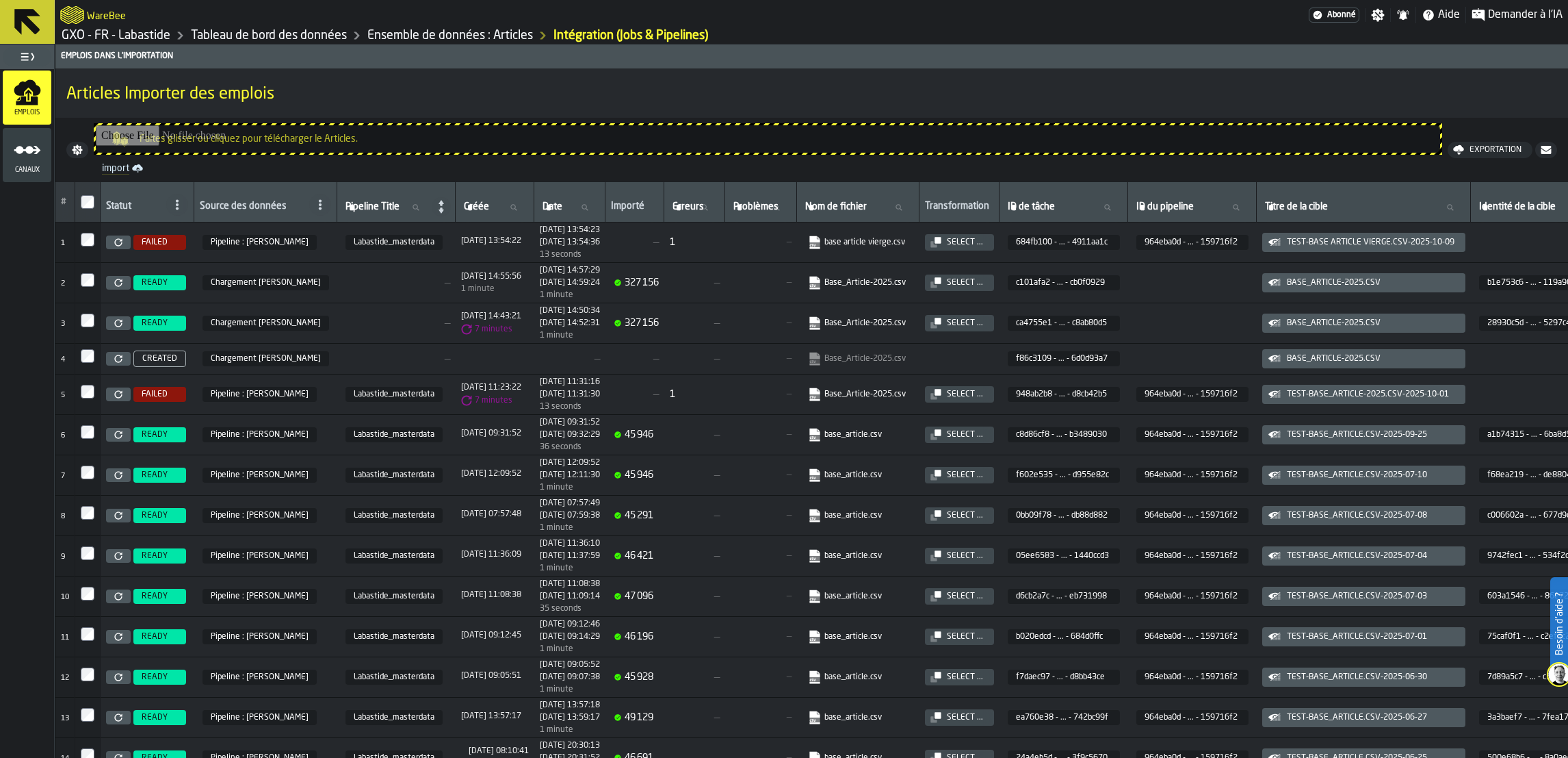
click at [120, 241] on icon at bounding box center [118, 241] width 8 height 8
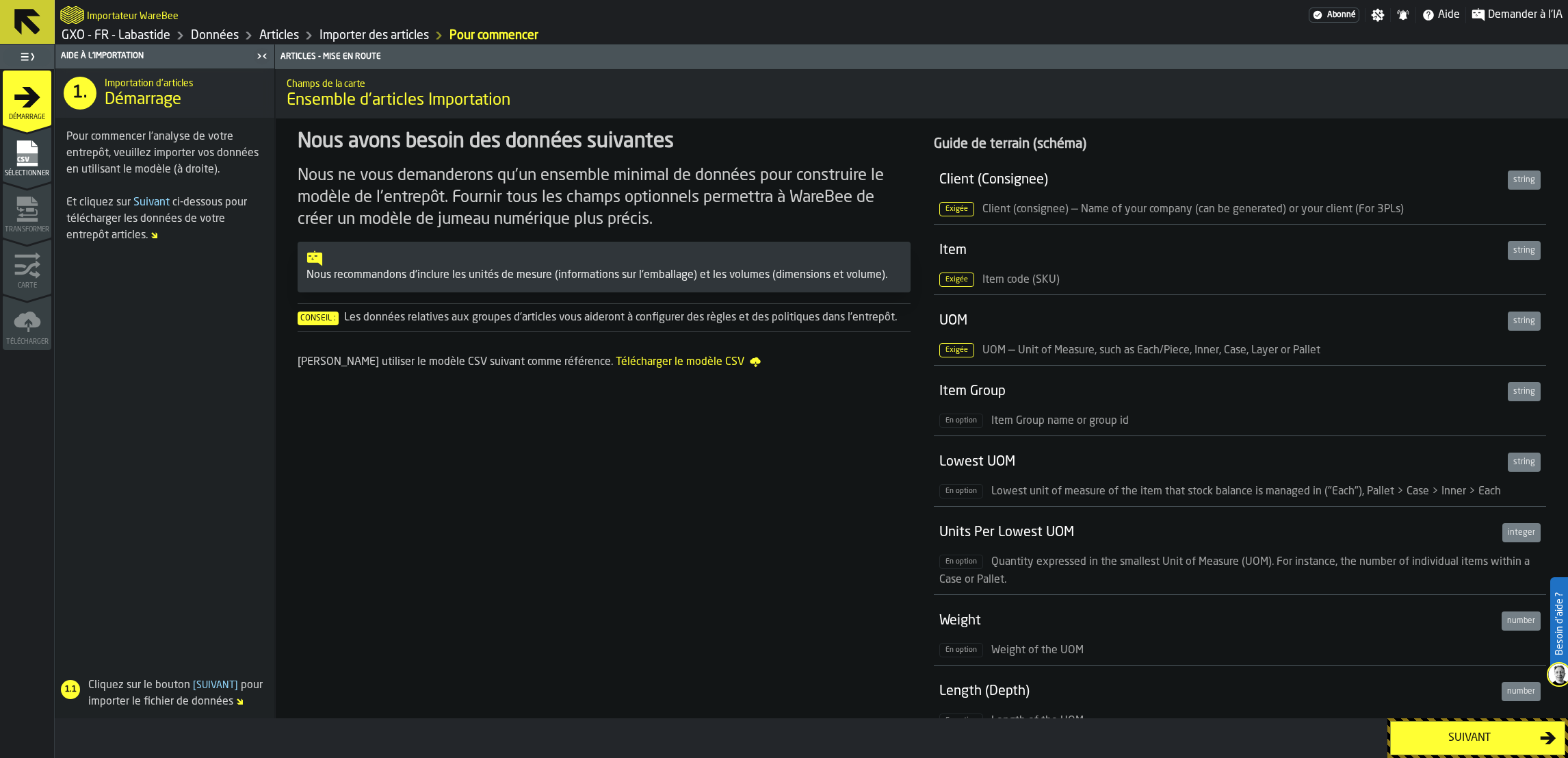
click at [1409, 732] on div "Suivant" at bounding box center [1469, 737] width 141 height 16
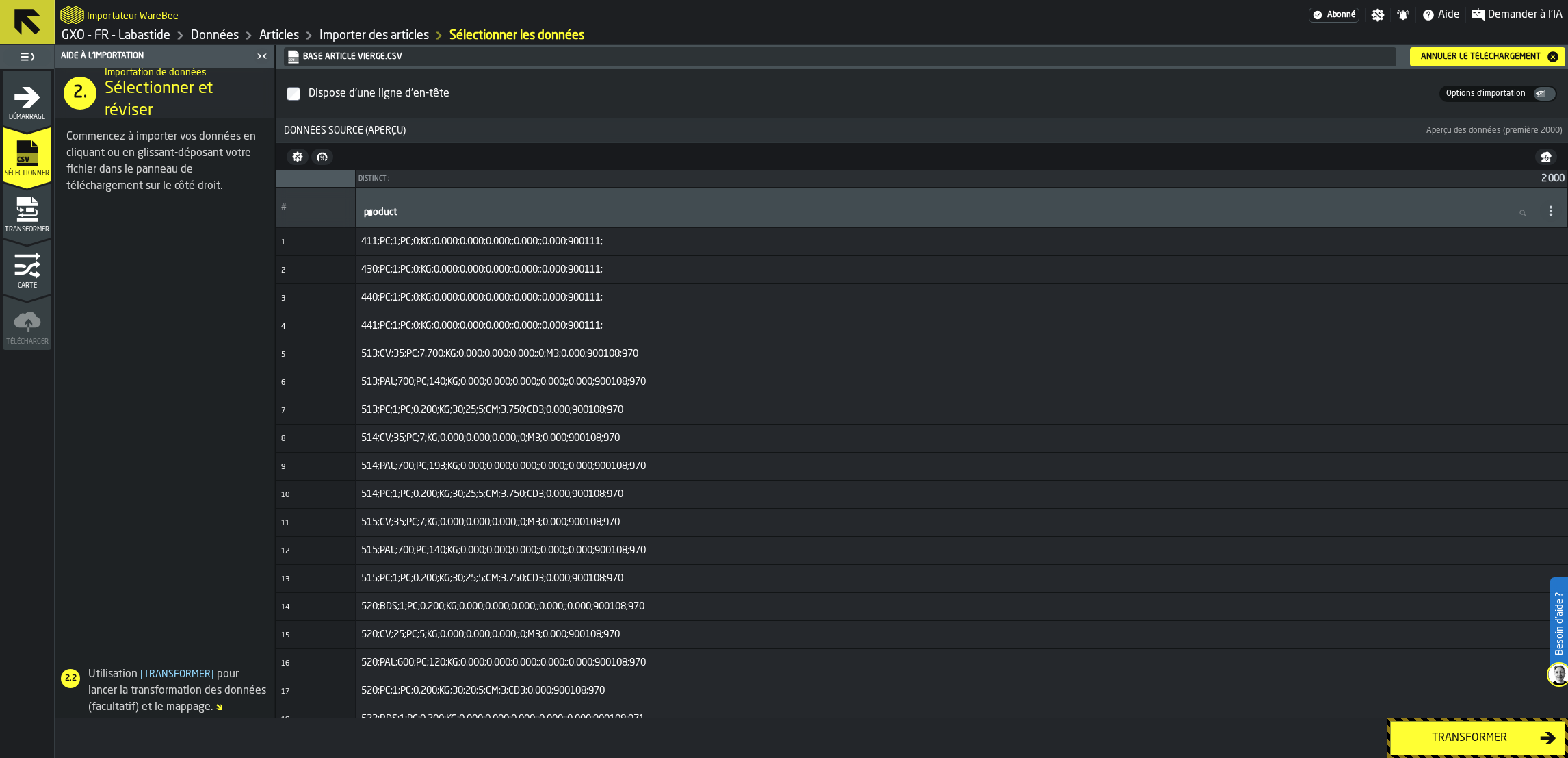
click at [1505, 744] on div "Transformer" at bounding box center [1469, 737] width 141 height 16
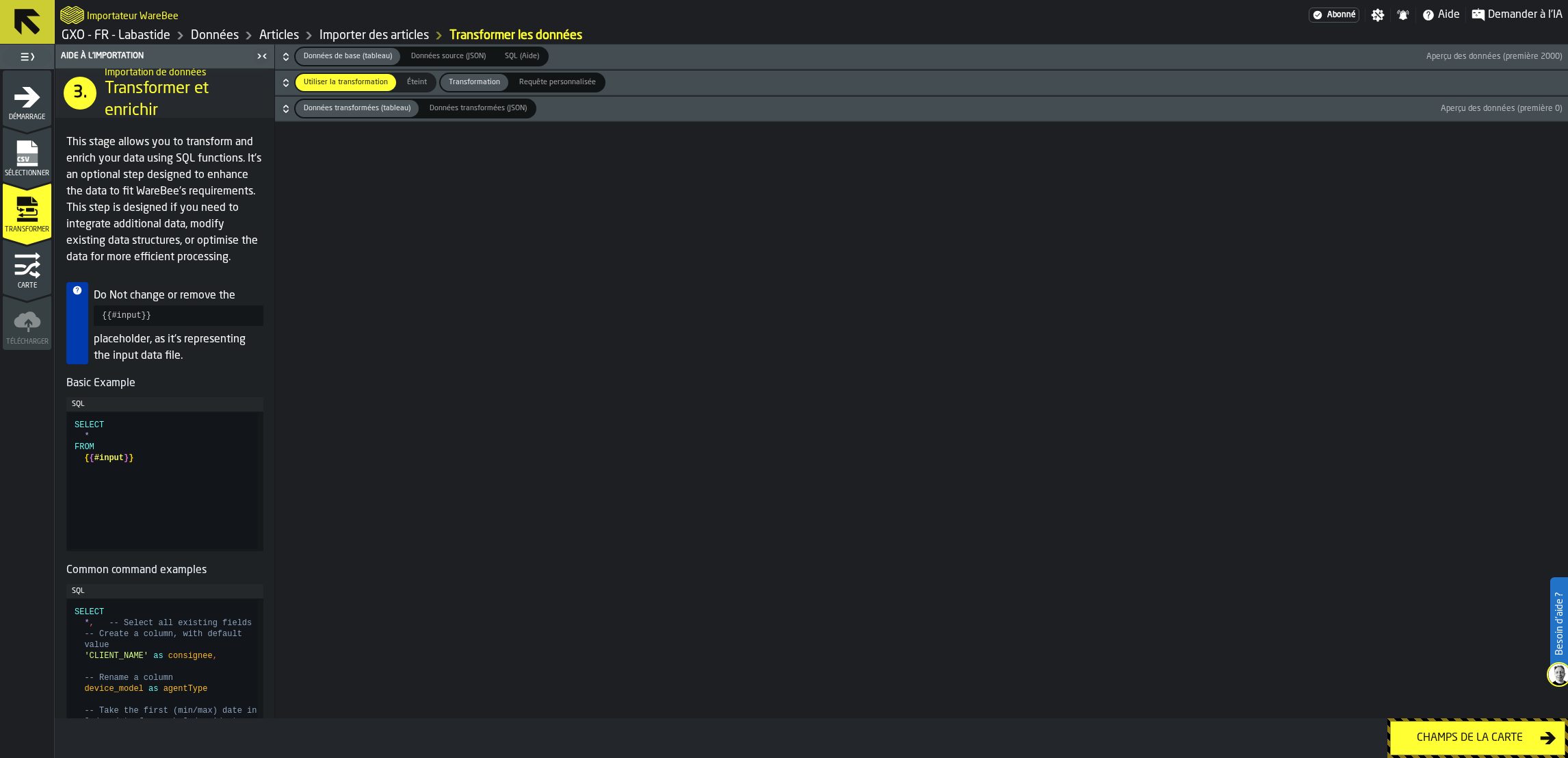
click at [1468, 739] on div "Champs de la carte" at bounding box center [1469, 737] width 141 height 16
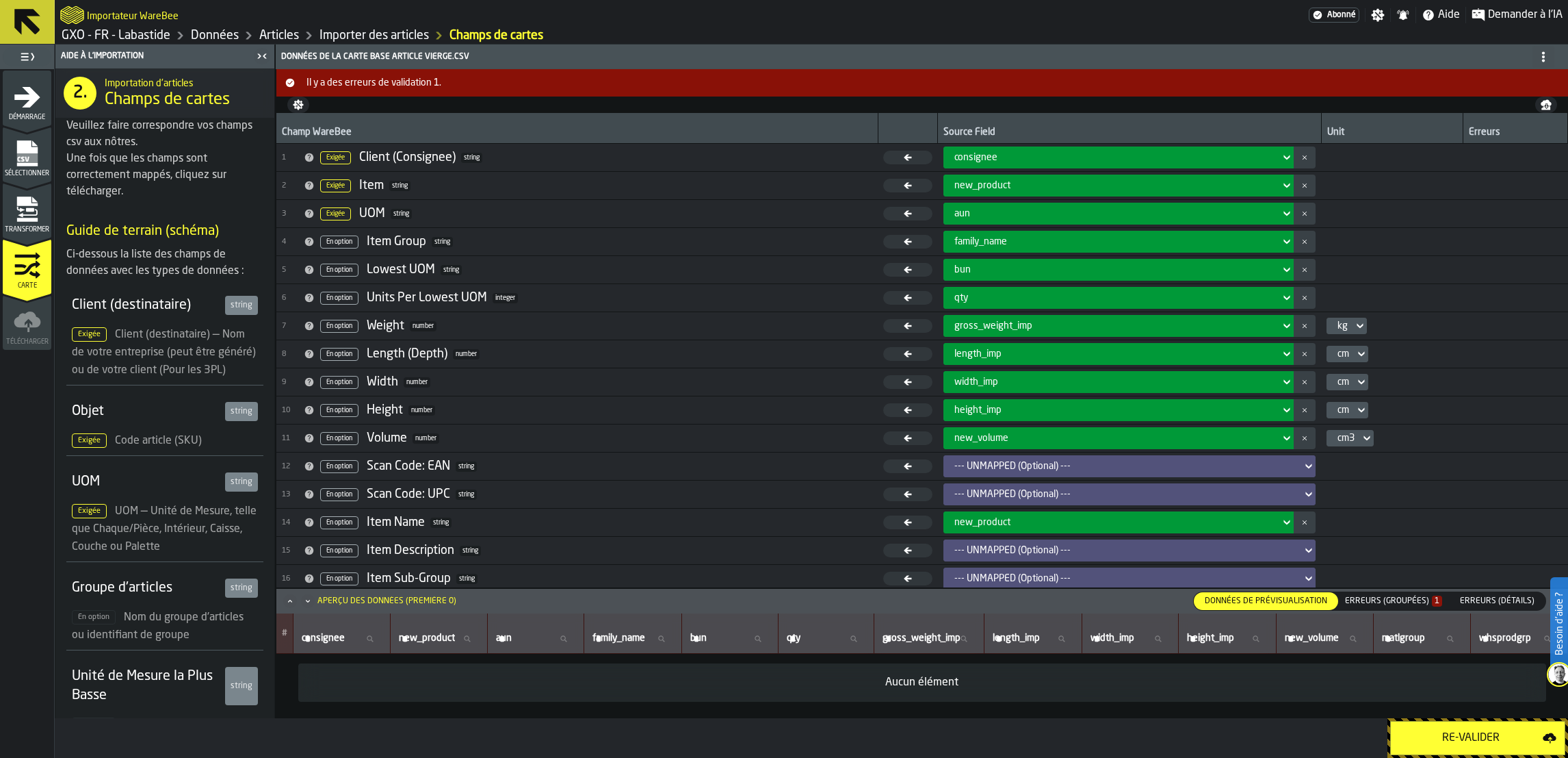
click at [1468, 739] on div "Re-Valider" at bounding box center [1471, 737] width 144 height 16
click at [1365, 601] on div "Erreurs (groupées) 1" at bounding box center [1393, 601] width 97 height 10
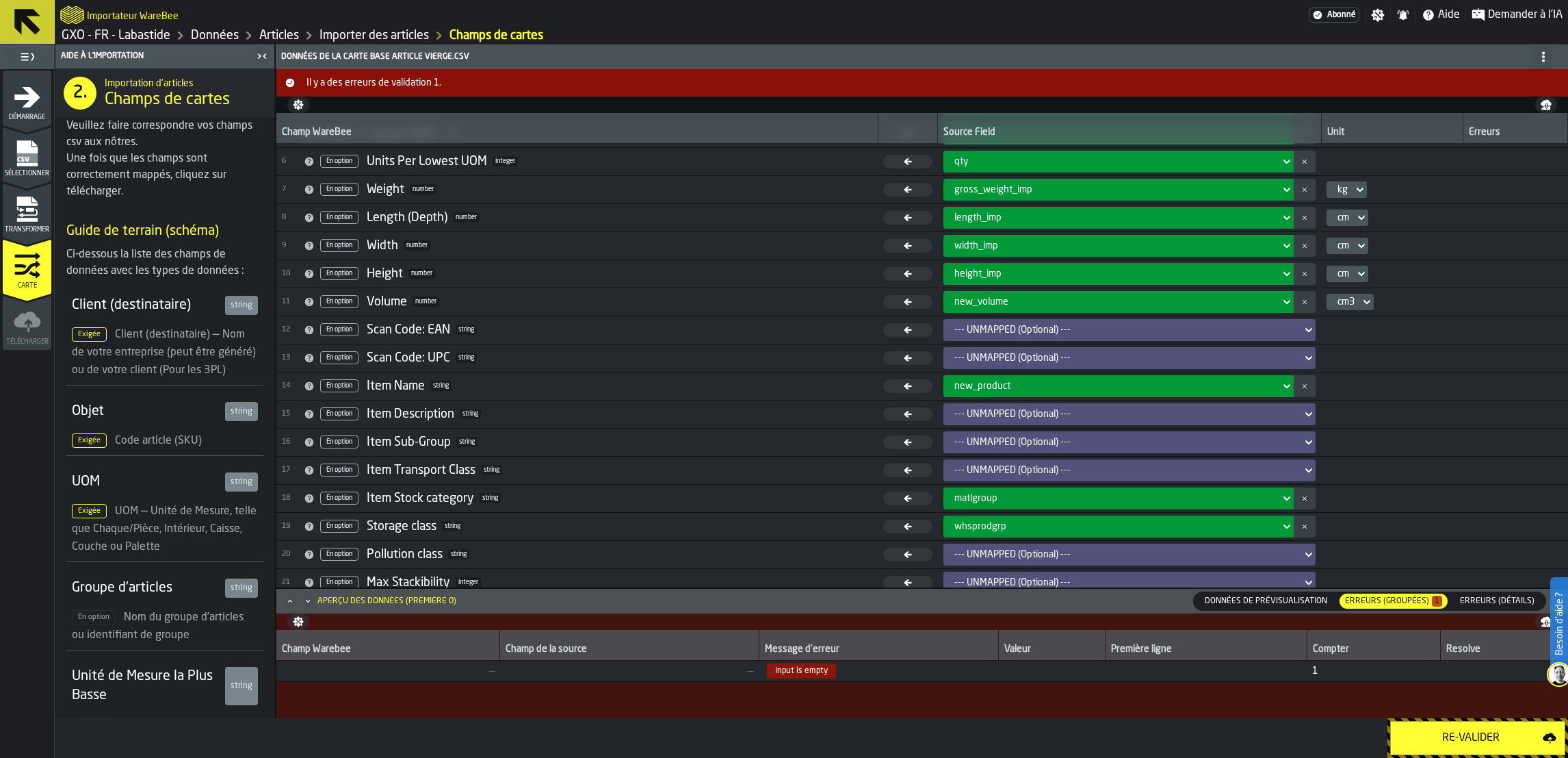
scroll to position [175, 0]
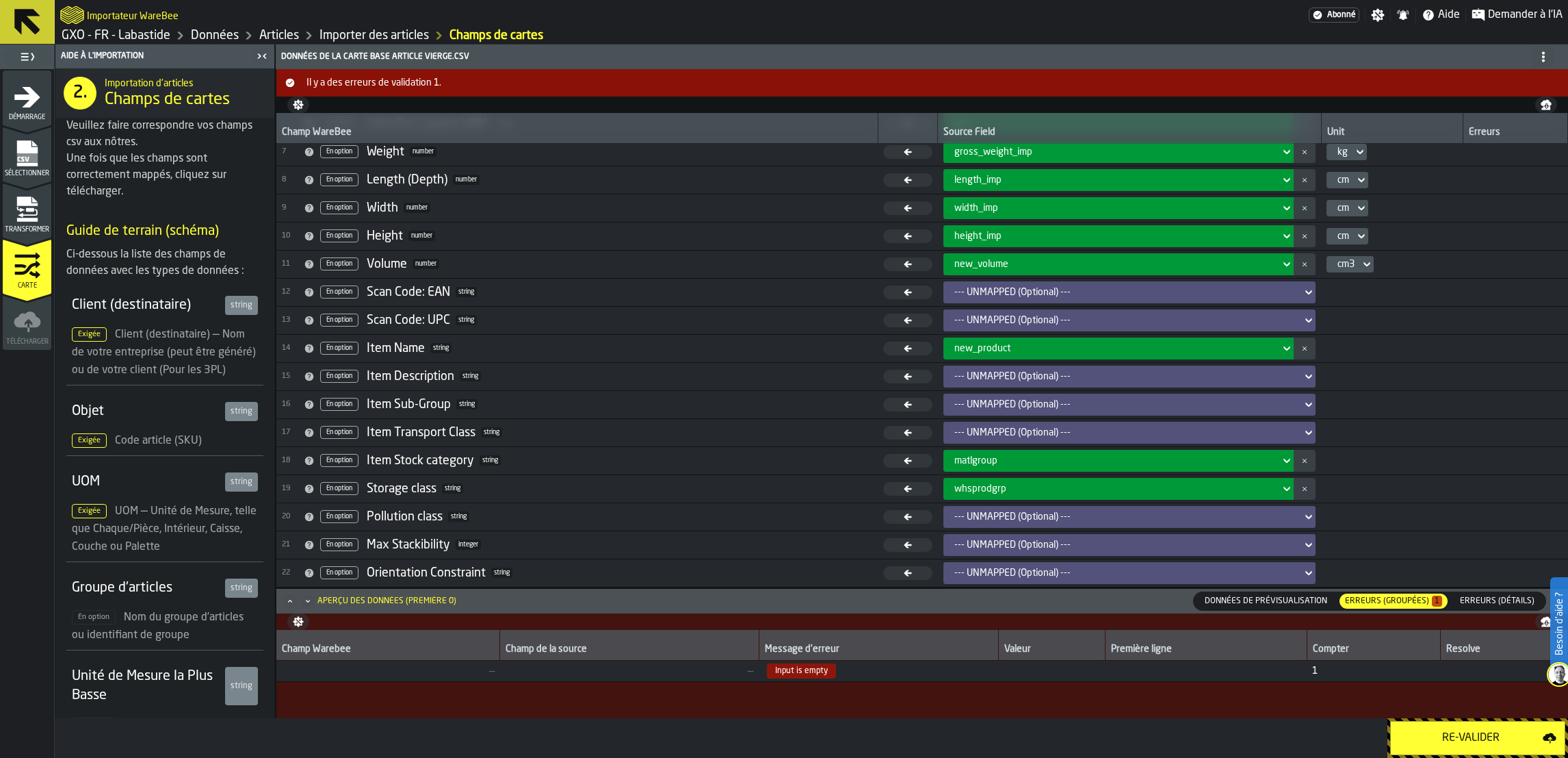
click at [1245, 594] on span "Données de prévisualisation" at bounding box center [1266, 601] width 133 height 12
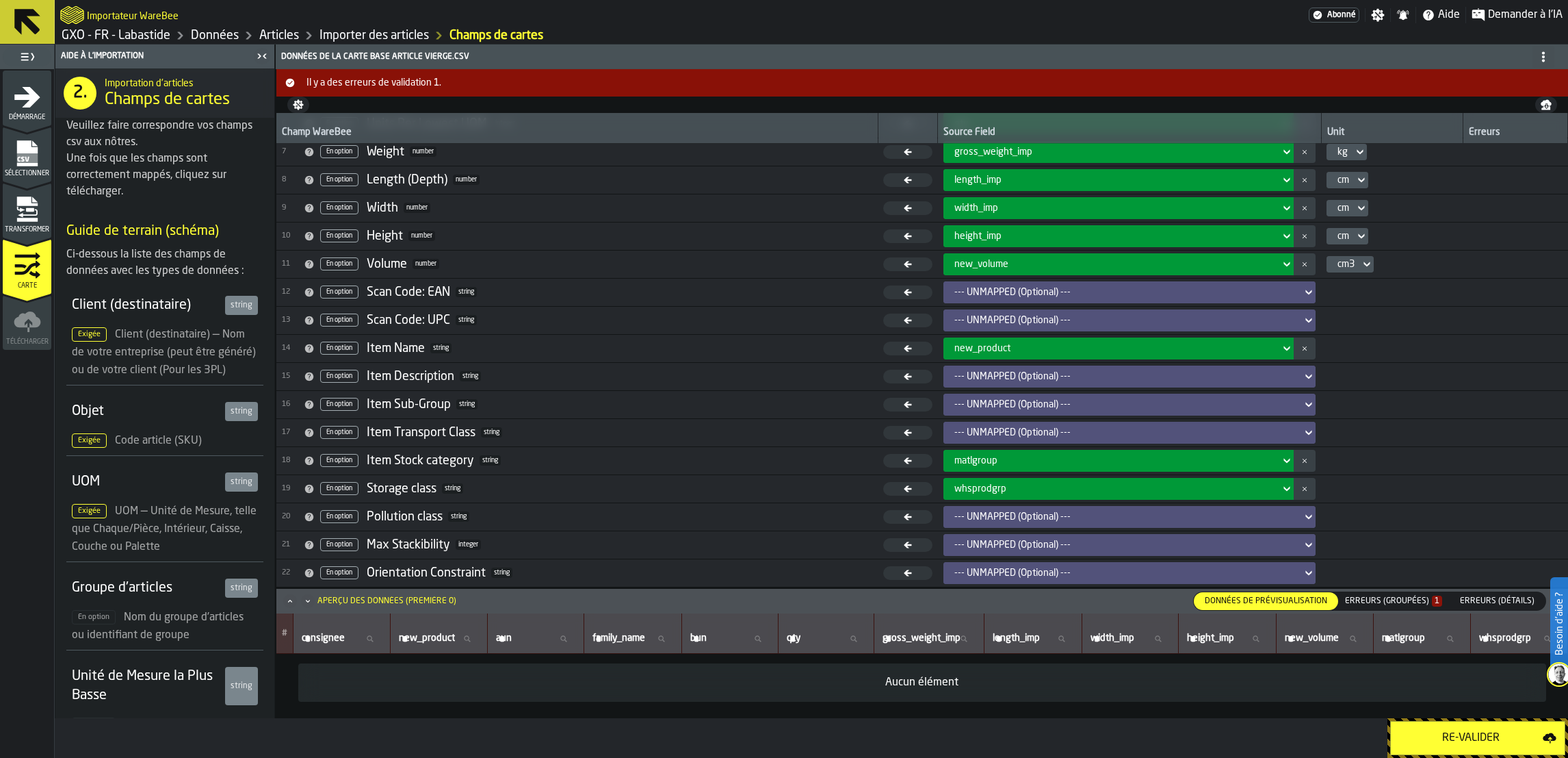
click at [1477, 602] on span "Erreurs (détails)" at bounding box center [1497, 601] width 86 height 12
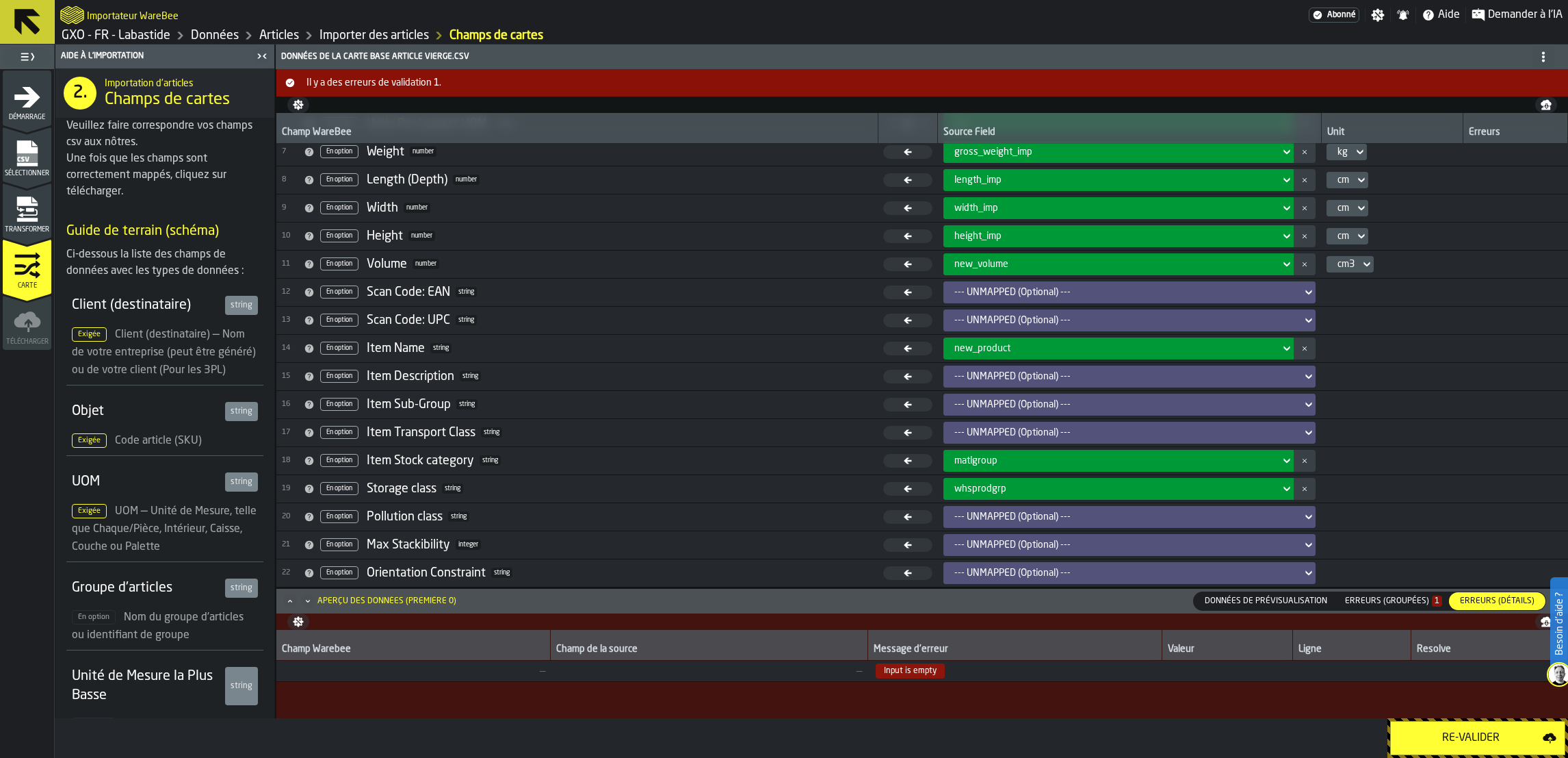
click at [23, 202] on icon "menu Transformer" at bounding box center [27, 201] width 21 height 9
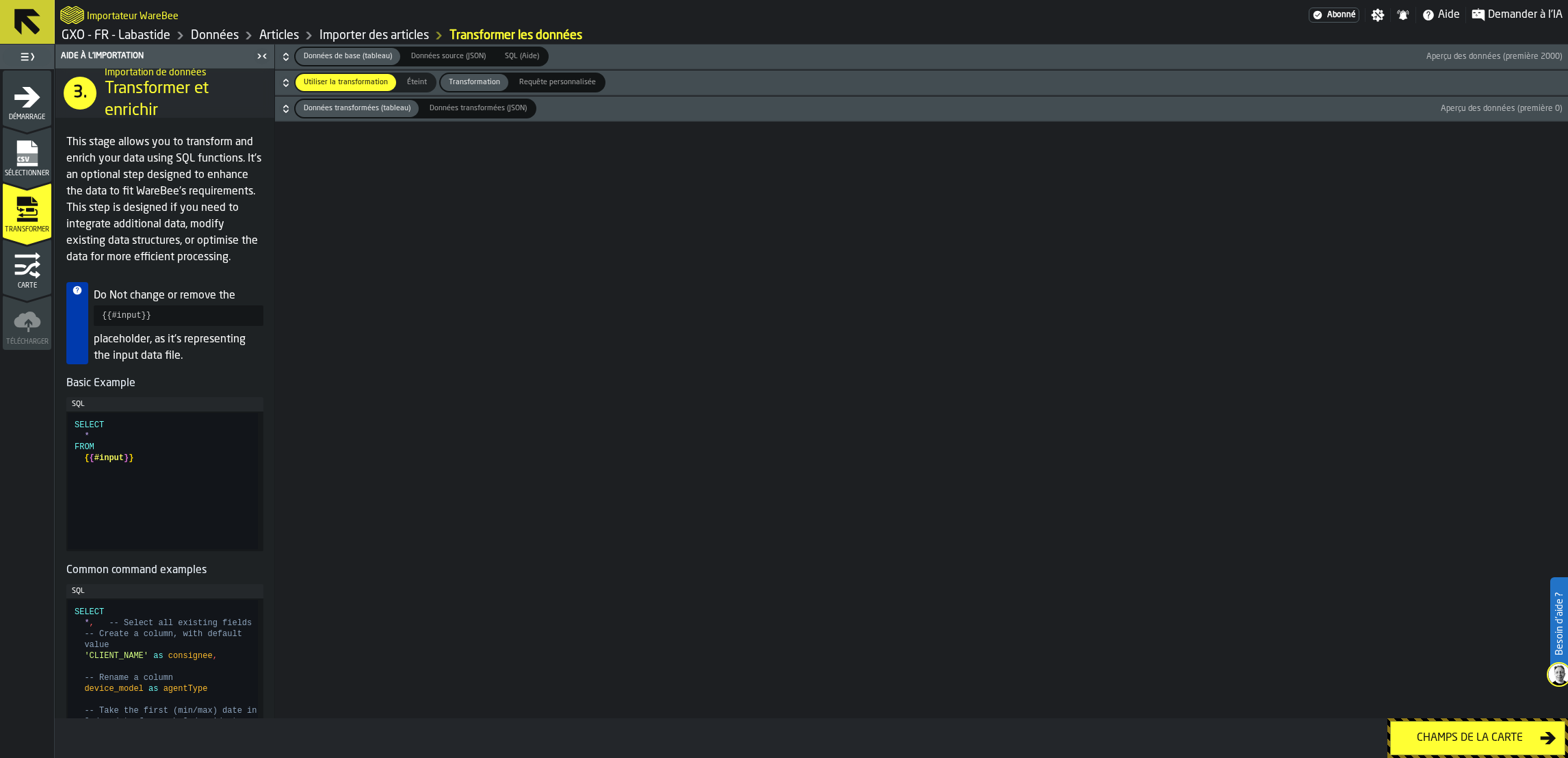
click at [425, 54] on span "Données source (JSON)" at bounding box center [448, 56] width 86 height 11
click at [370, 45] on button "Données de base (tableau) Données de base (tableau) Données source (JSON) Donné…" at bounding box center [921, 56] width 1293 height 24
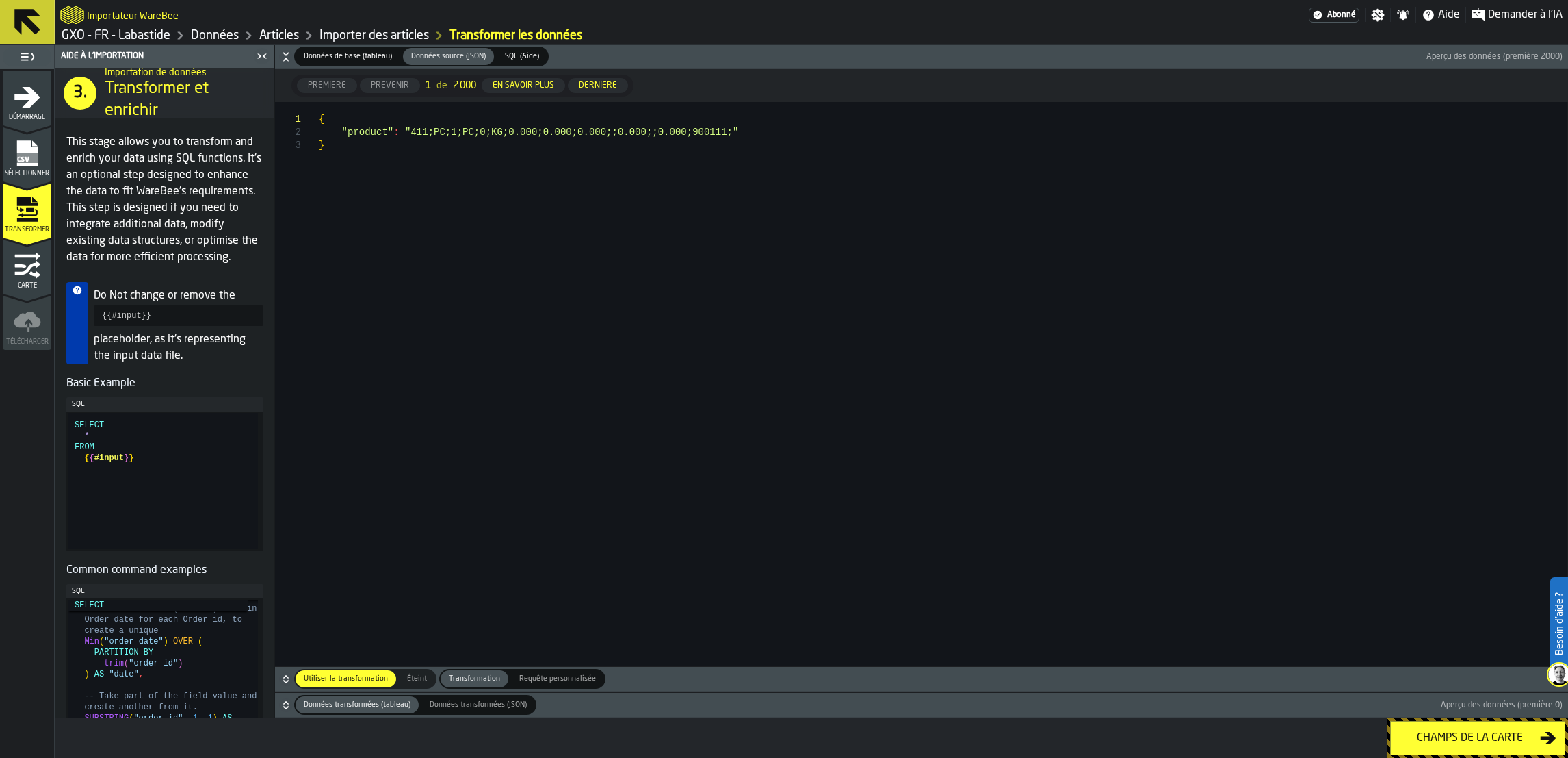
click at [154, 32] on link "GXO - FR - Labastide" at bounding box center [116, 35] width 109 height 15
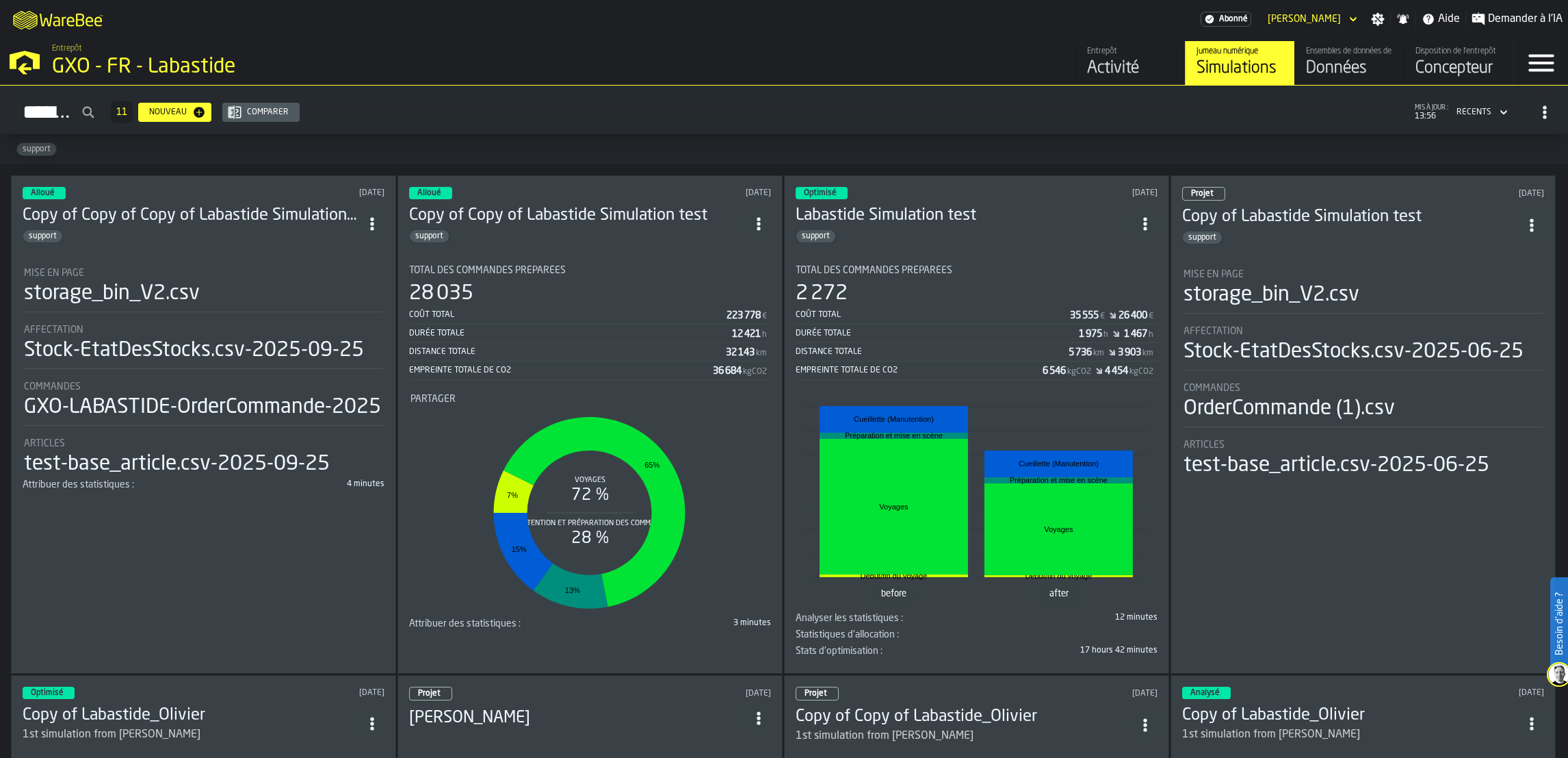
click at [1347, 74] on div "Données" at bounding box center [1349, 67] width 86 height 22
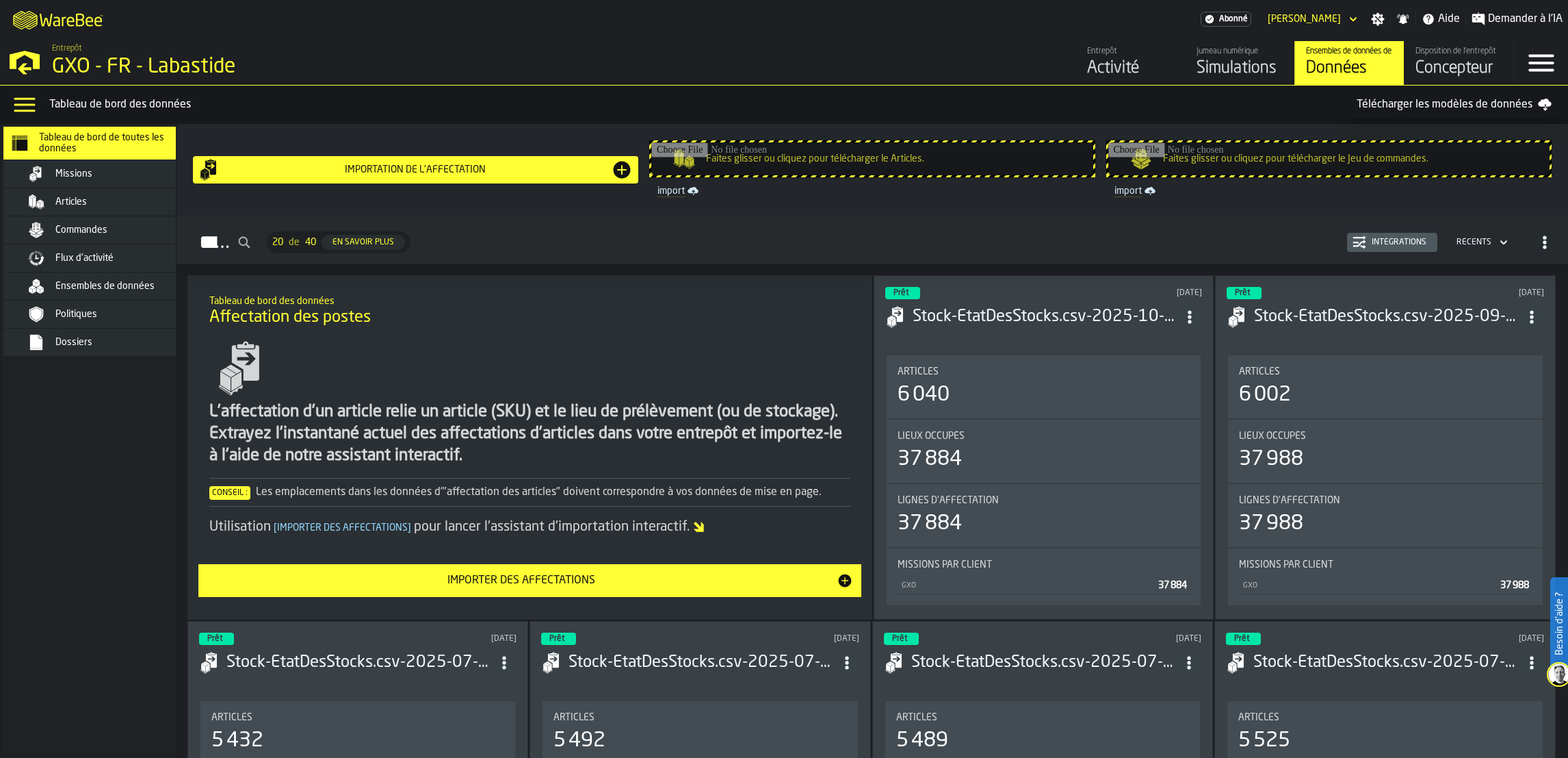
click at [132, 209] on div "Articles" at bounding box center [106, 202] width 167 height 16
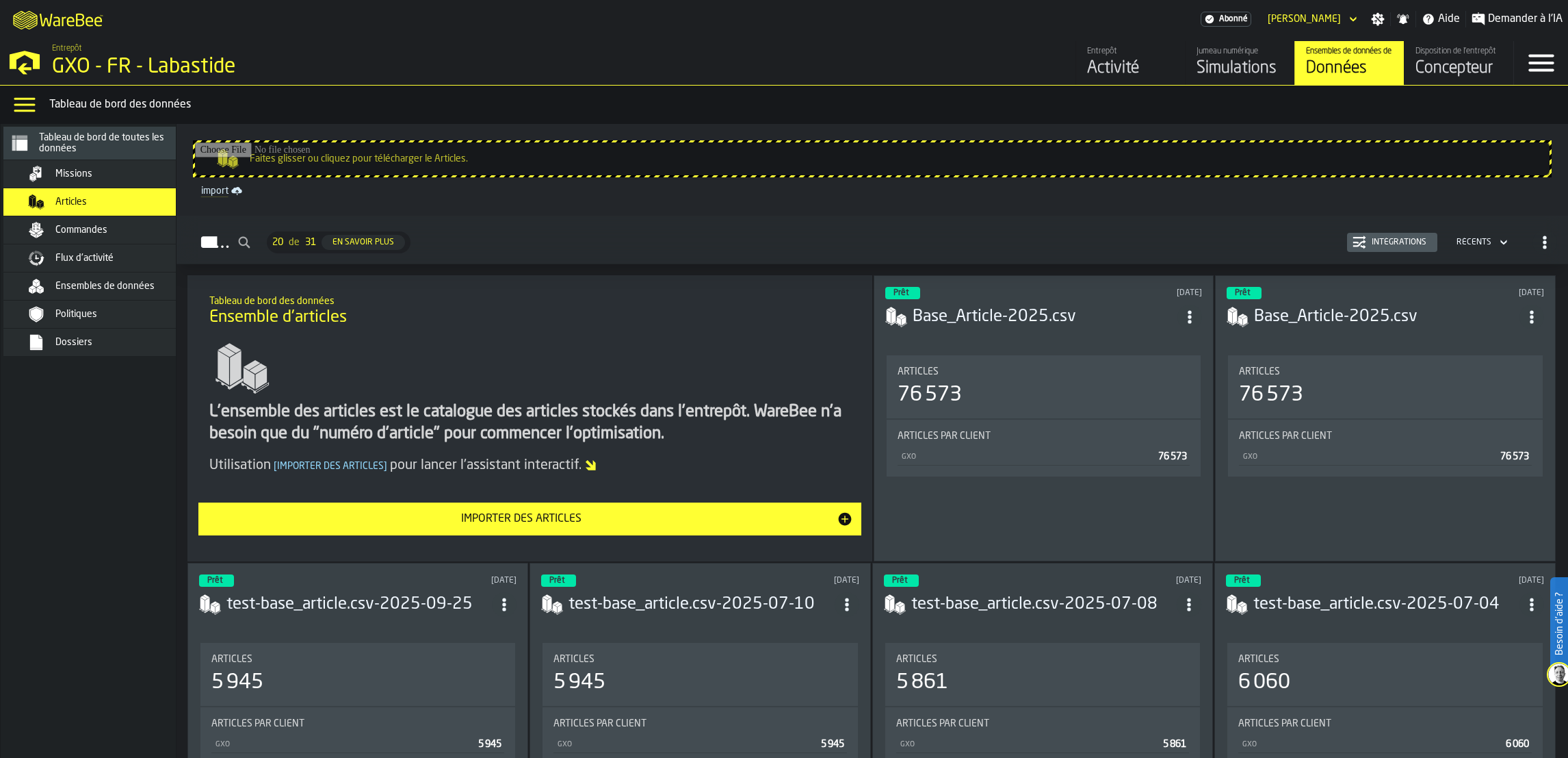
click at [1407, 228] on div "Articles 20 de 31 En savoir plus Intégrations Récents" at bounding box center [873, 242] width 1370 height 31
click at [1389, 241] on div "Intégrations" at bounding box center [1399, 241] width 66 height 10
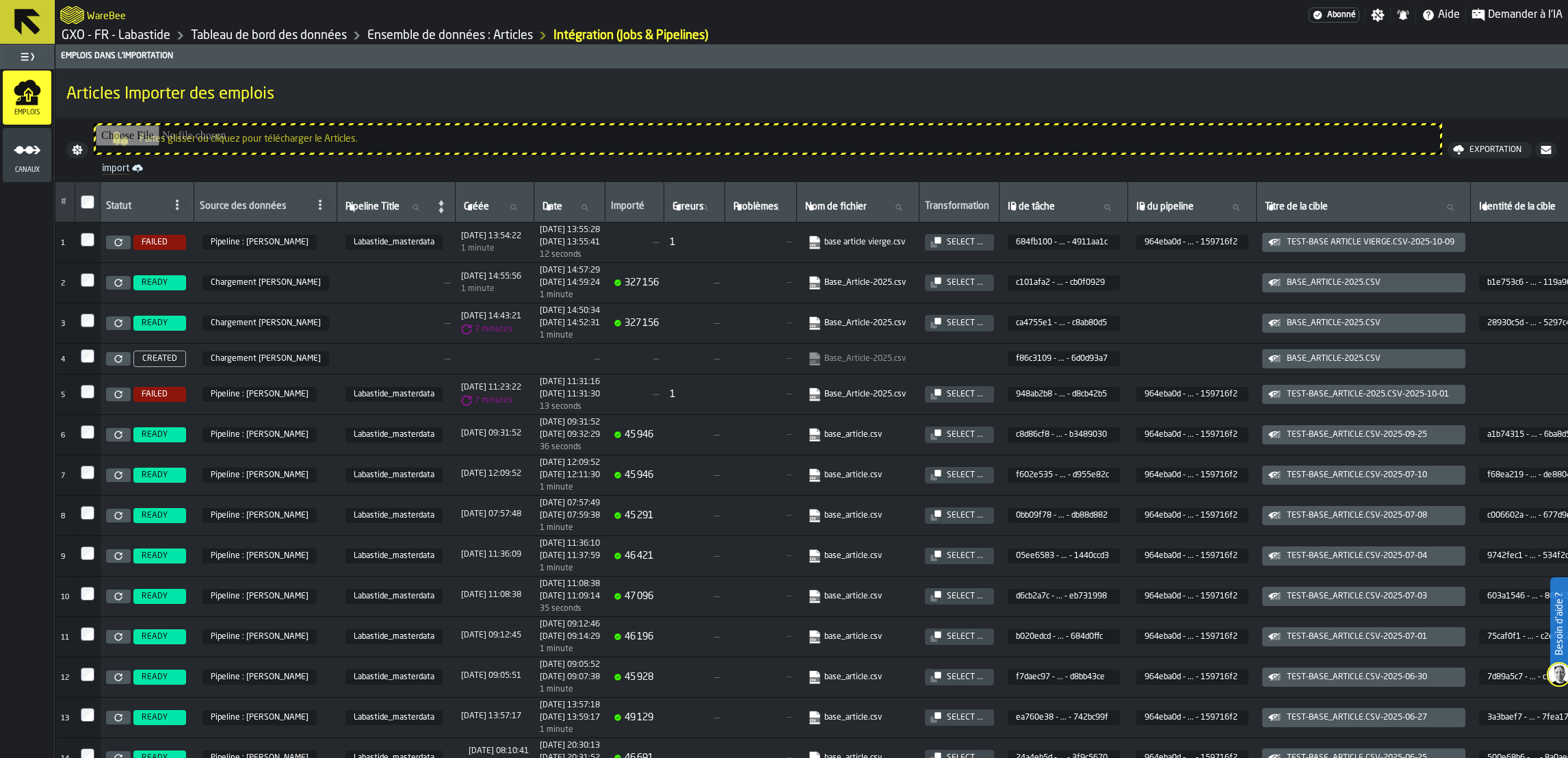
click at [989, 241] on div "Select ..." at bounding box center [964, 241] width 48 height 10
click at [118, 241] on icon at bounding box center [118, 241] width 8 height 8
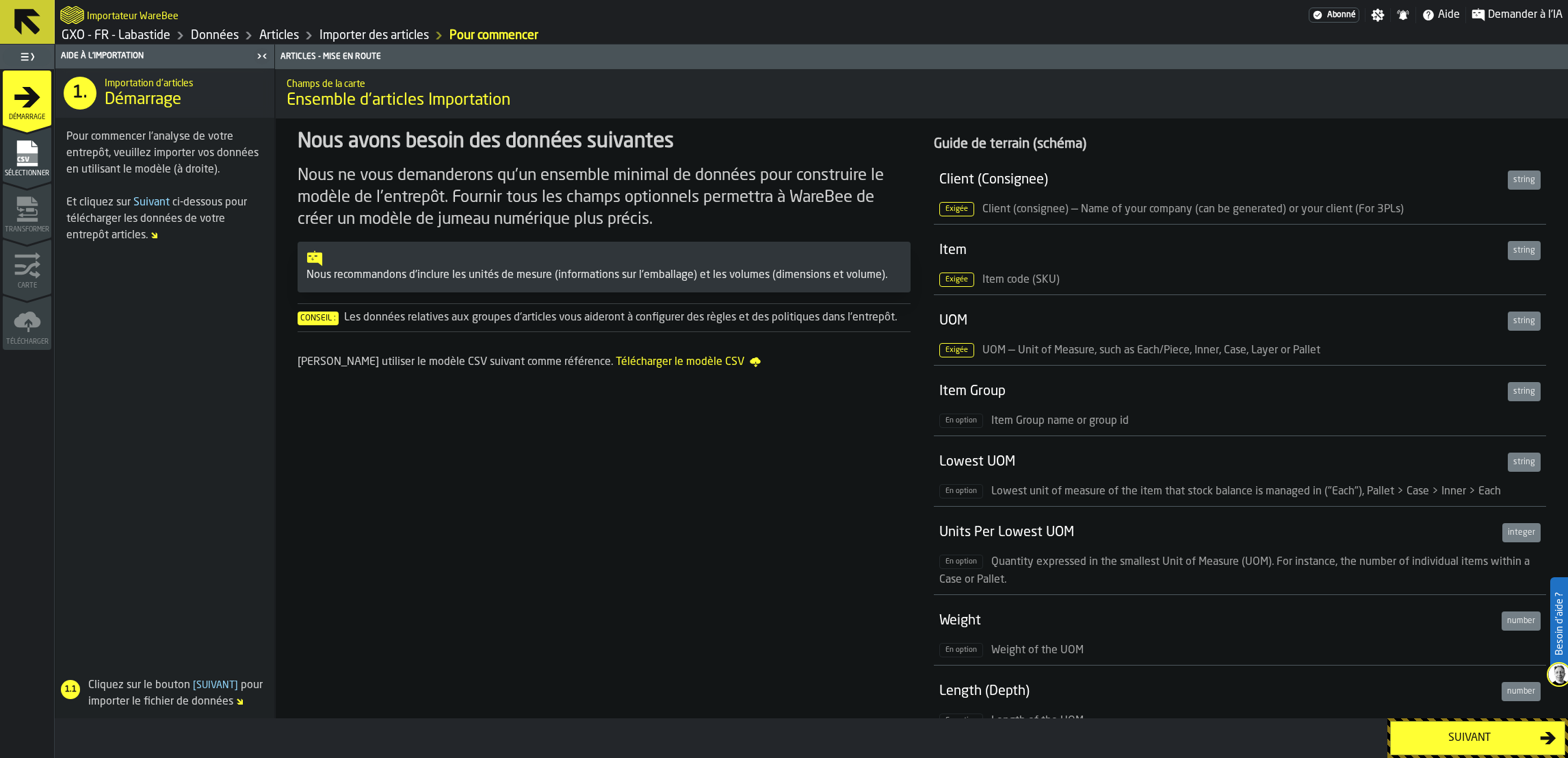
click at [1489, 747] on button "Suivant" at bounding box center [1477, 738] width 175 height 35
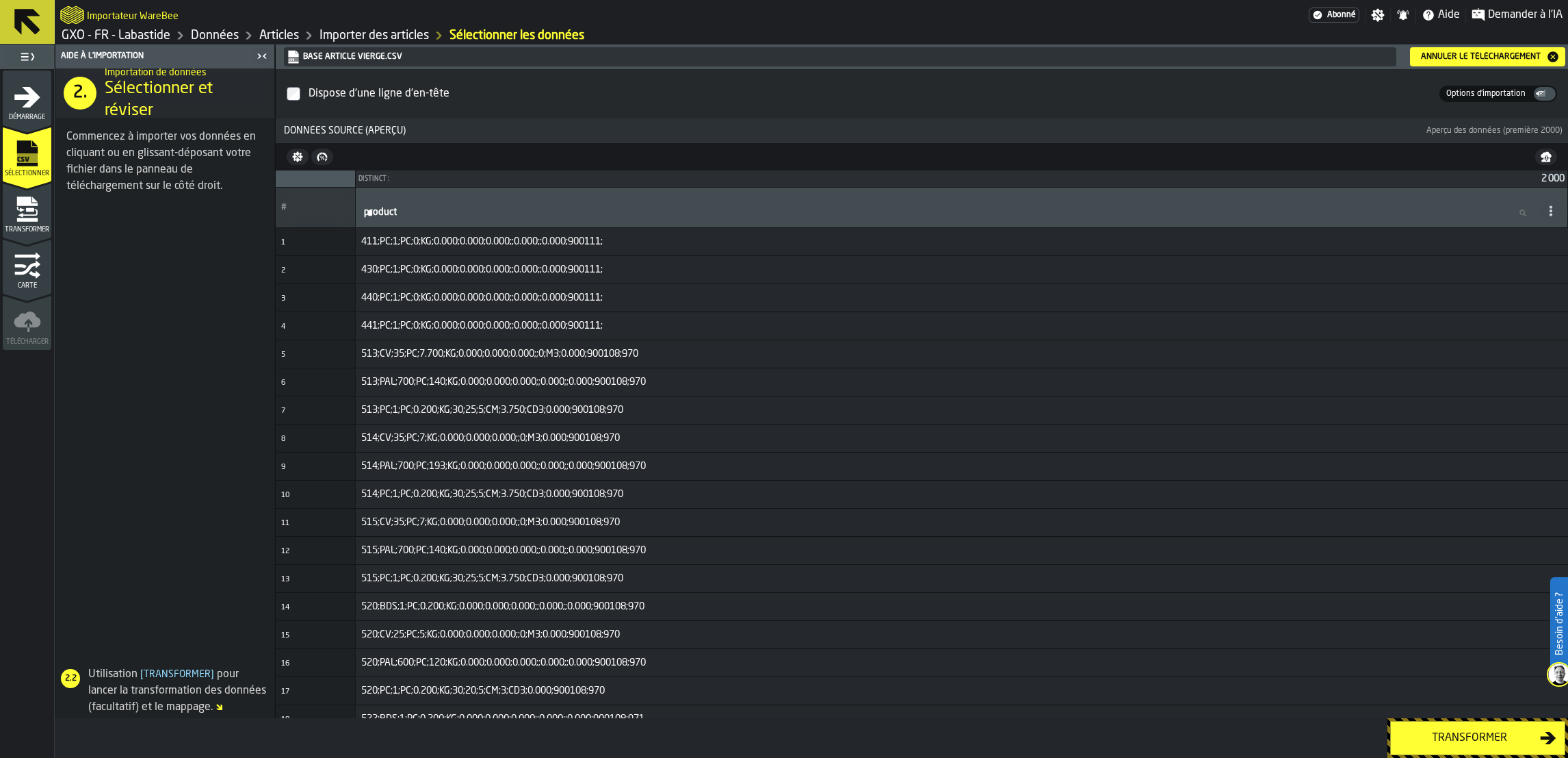
drag, startPoint x: 766, startPoint y: 440, endPoint x: 571, endPoint y: 370, distance: 207.2
click at [571, 370] on td "513;PAL;700;PC;140;KG;0.000;0.000;0.000;;0.000;;0.000;900108;970" at bounding box center [962, 382] width 1213 height 28
click at [51, 22] on button at bounding box center [27, 22] width 54 height 44
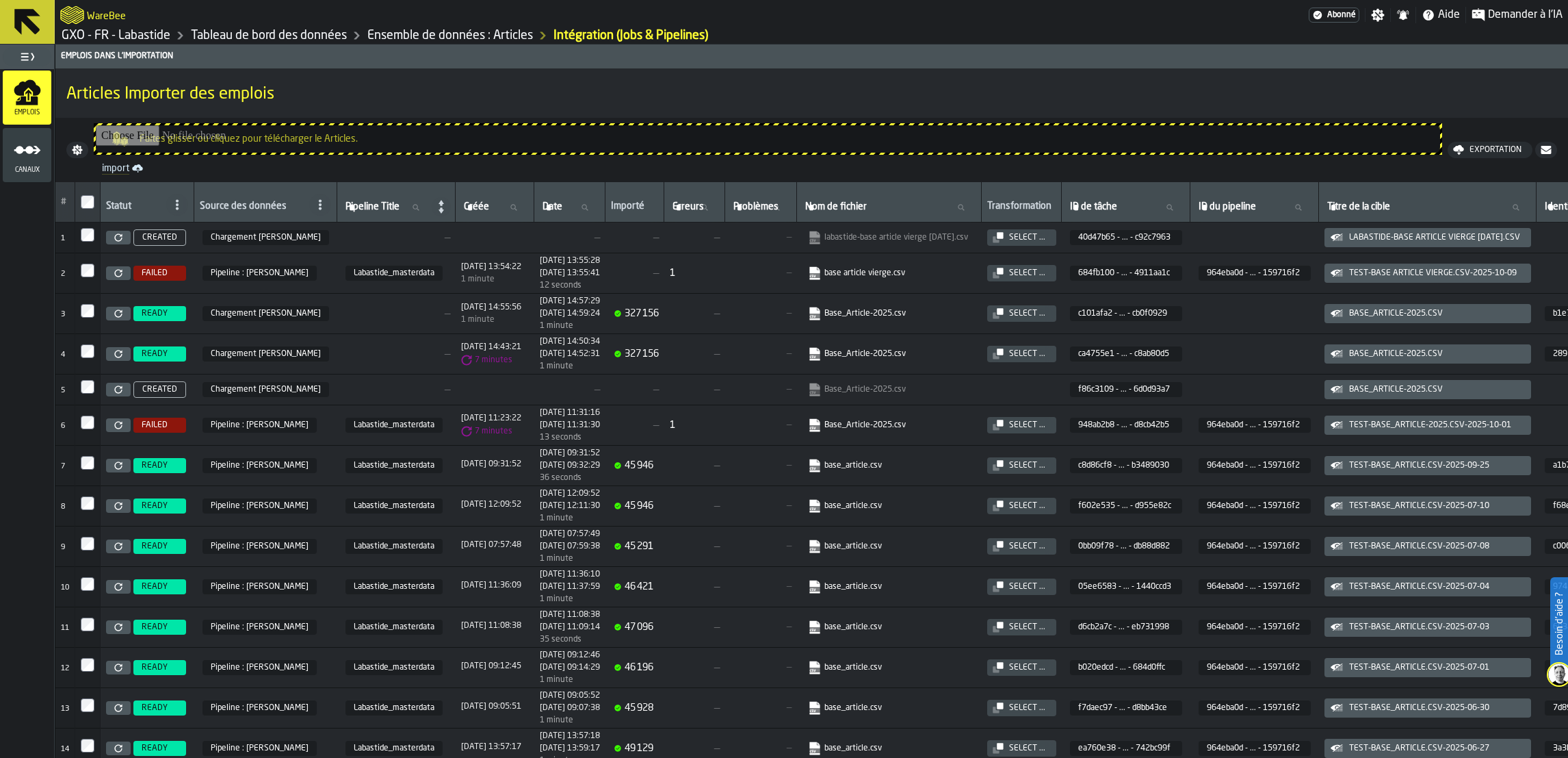
click at [1477, 107] on div "Articles Importer des emplois" at bounding box center [811, 93] width 1513 height 47
